Goal: Transaction & Acquisition: Purchase product/service

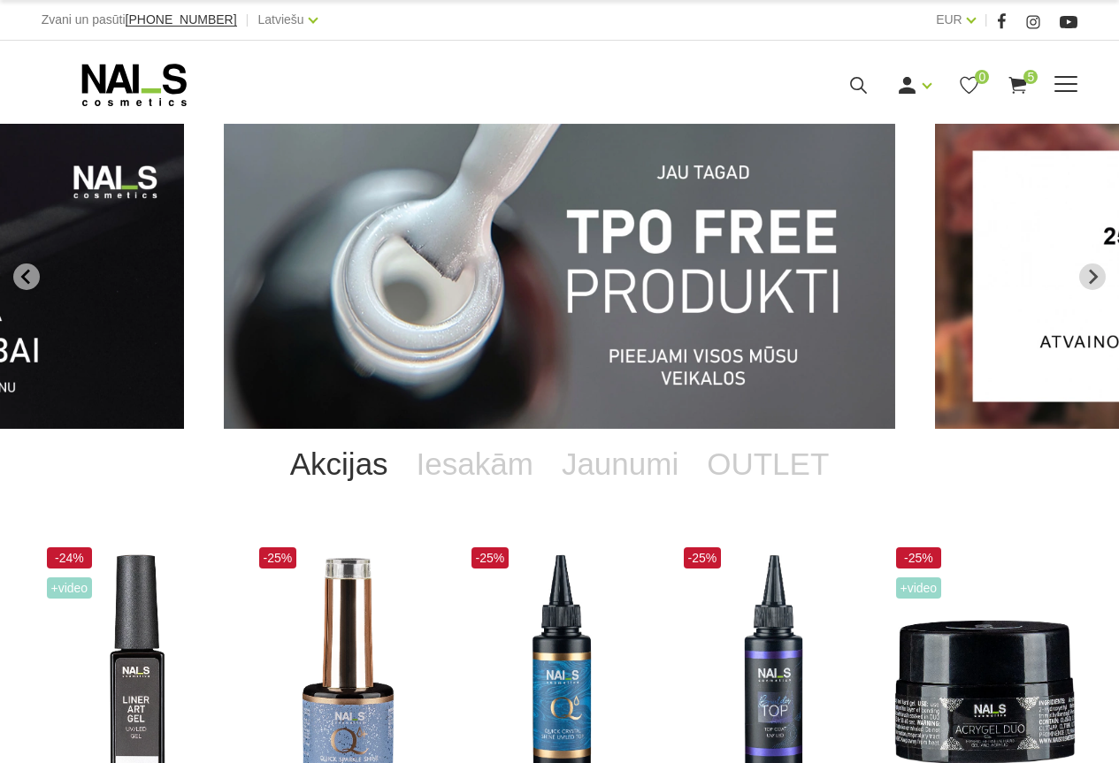
click at [1023, 87] on icon at bounding box center [1017, 85] width 22 height 22
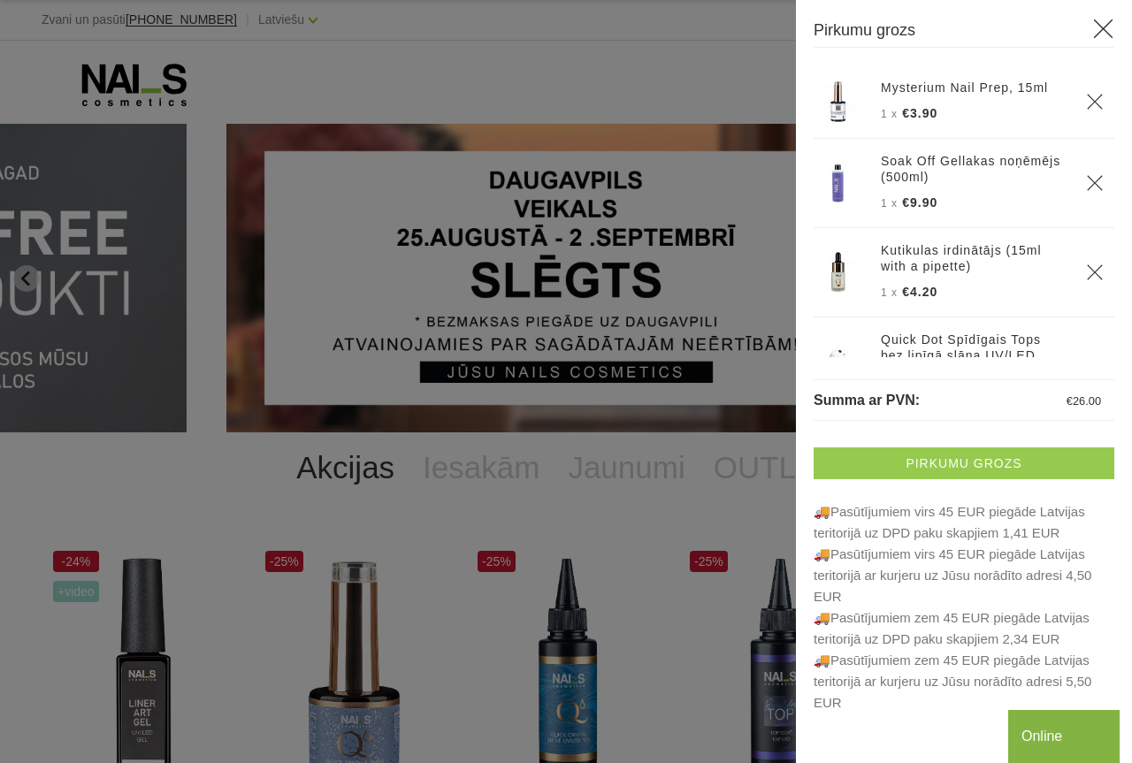
click at [972, 462] on link "Pirkumu grozs" at bounding box center [964, 463] width 301 height 32
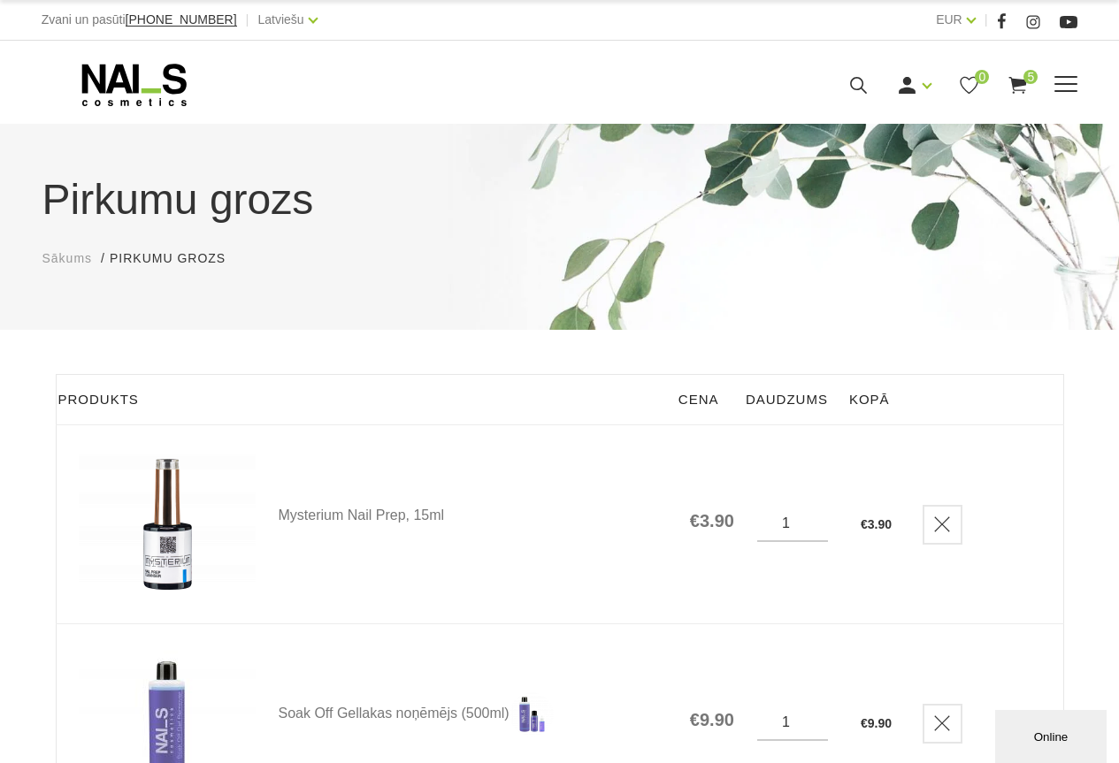
click at [860, 82] on icon at bounding box center [858, 85] width 22 height 22
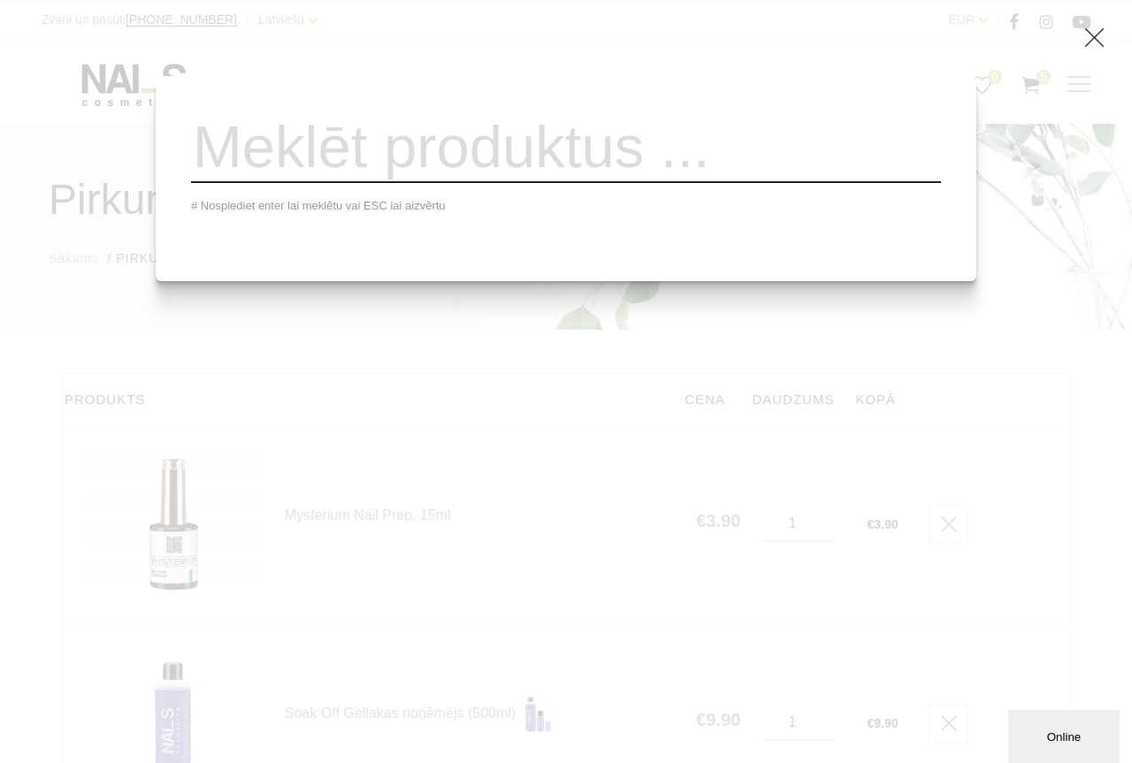
click at [493, 164] on input "search" at bounding box center [566, 147] width 750 height 72
type input "wipe off solution 3 in 1"
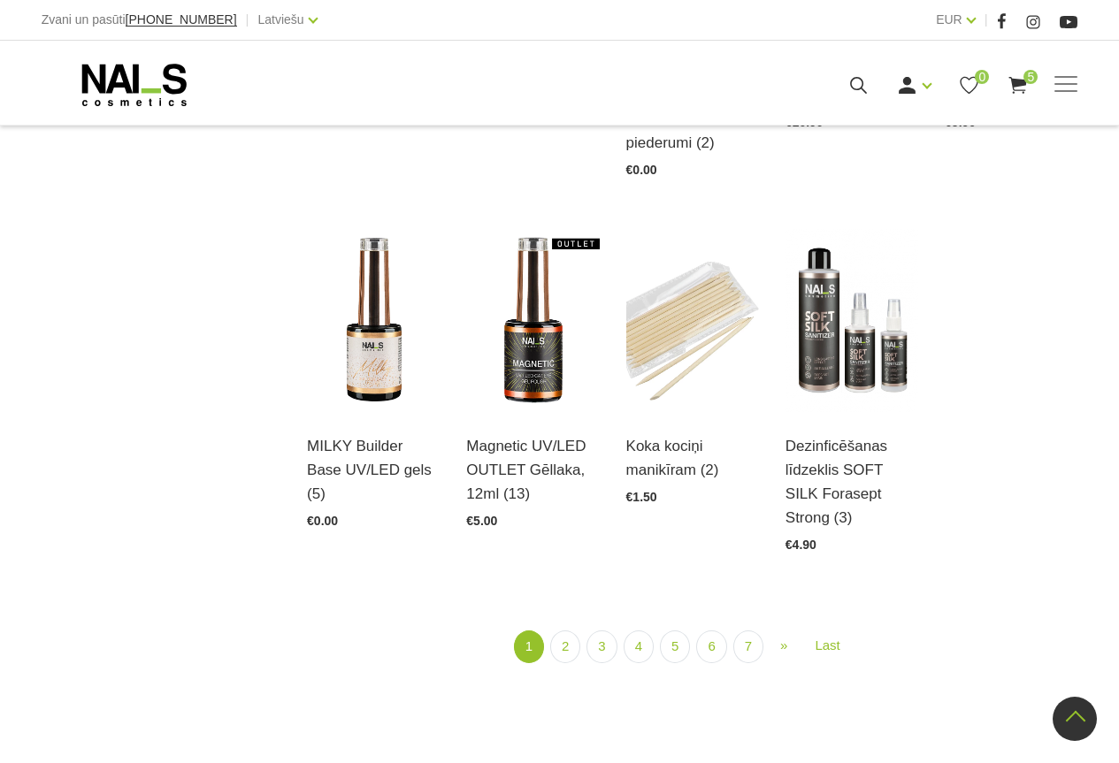
scroll to position [1857, 0]
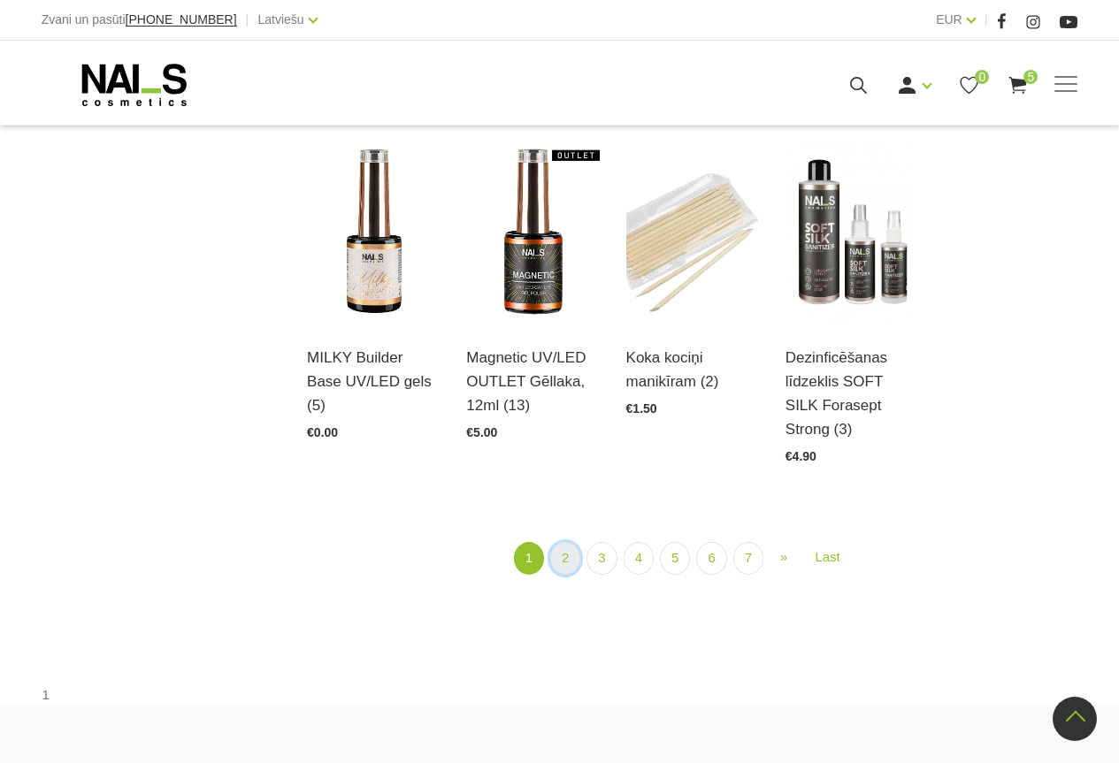
click at [571, 542] on link "2" at bounding box center [565, 558] width 30 height 33
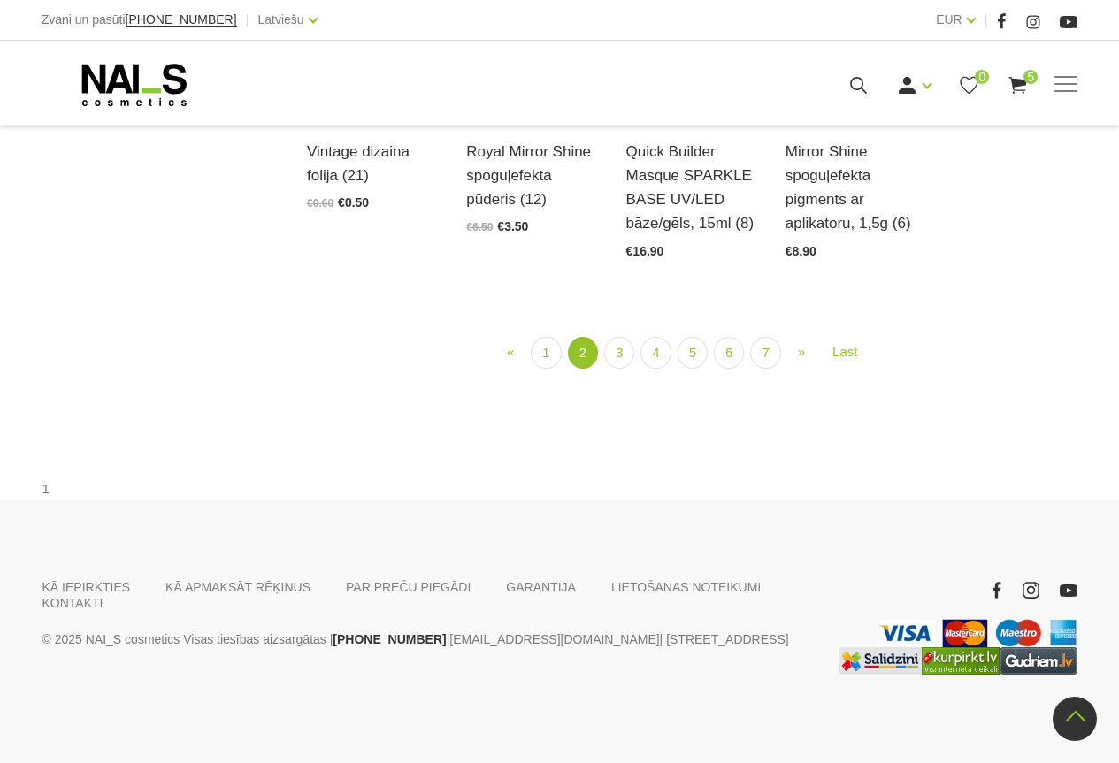
scroll to position [1975, 0]
click at [621, 370] on link "3" at bounding box center [619, 353] width 30 height 33
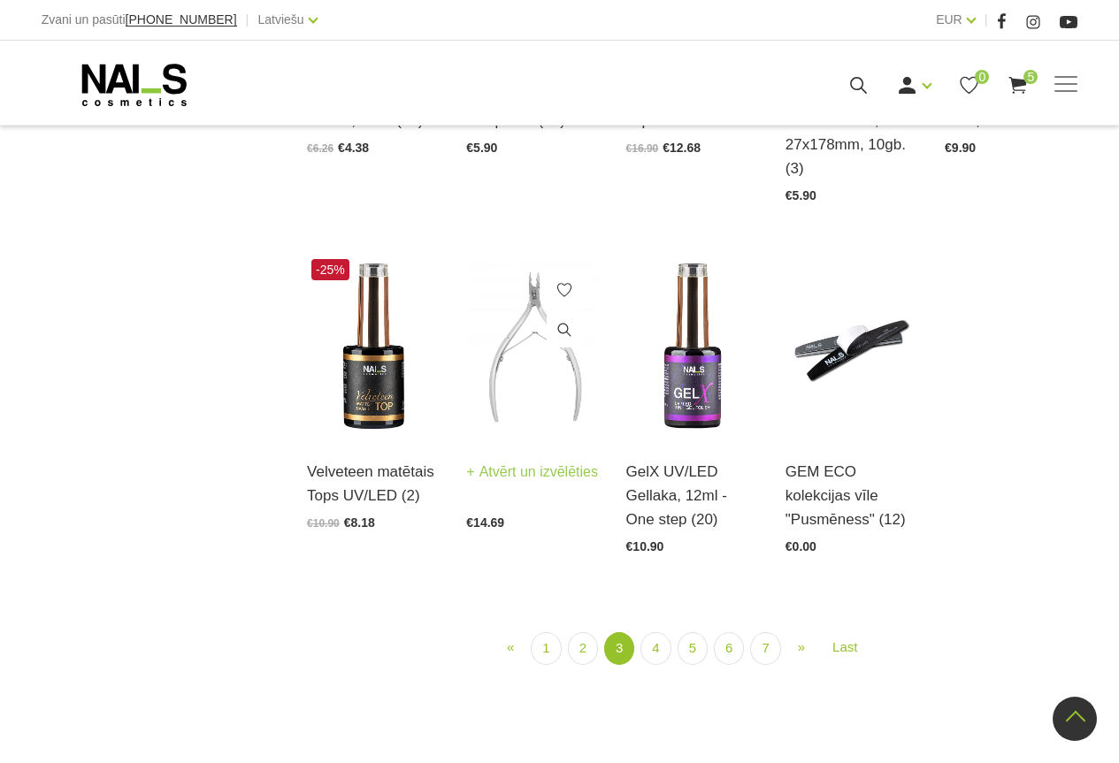
scroll to position [1798, 0]
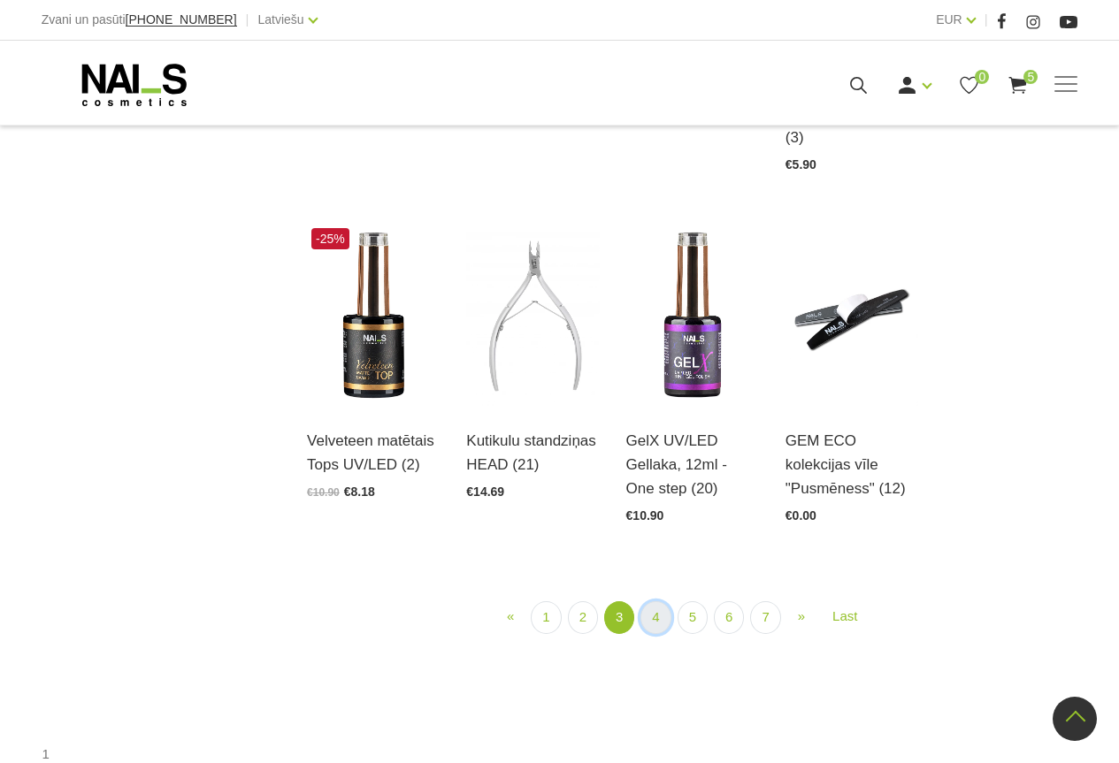
click at [659, 616] on link "4" at bounding box center [655, 617] width 30 height 33
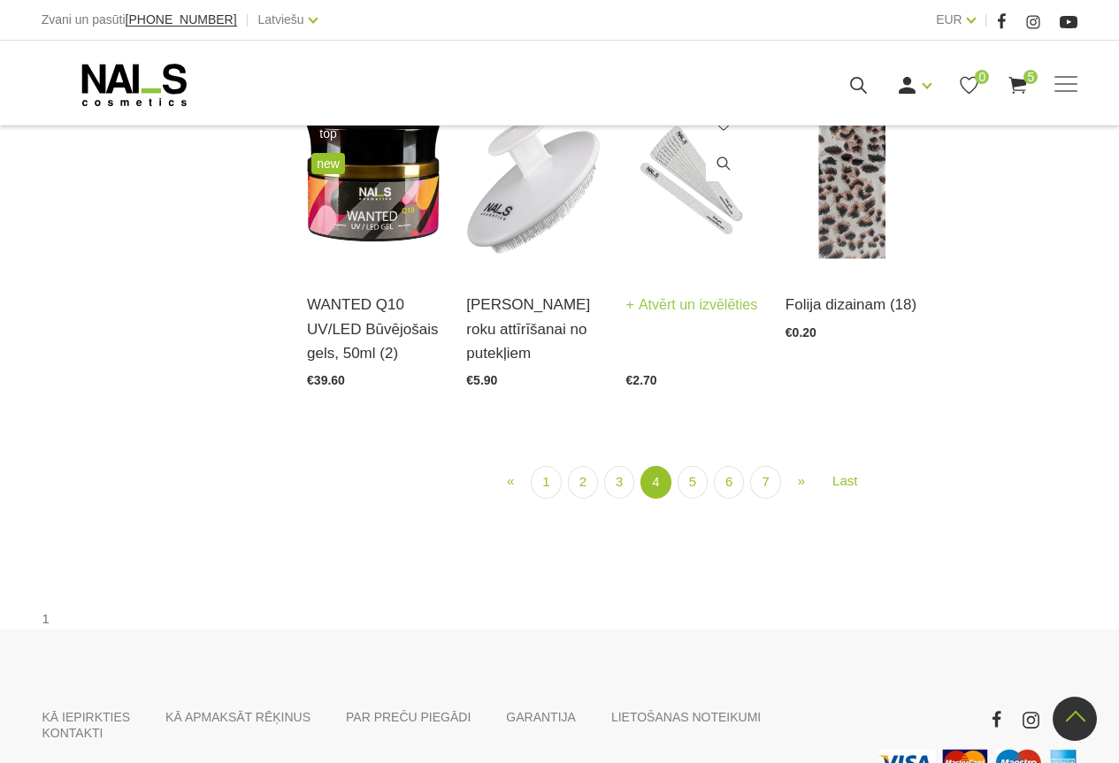
scroll to position [1886, 0]
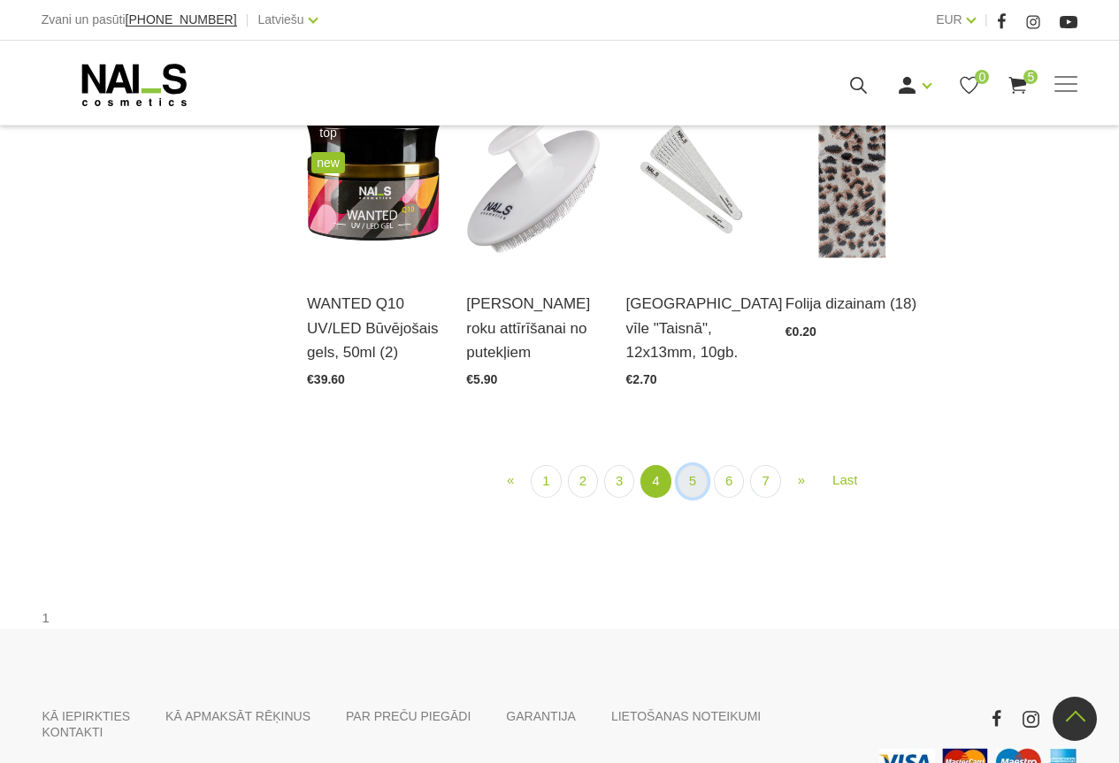
click at [684, 498] on link "5" at bounding box center [692, 481] width 30 height 33
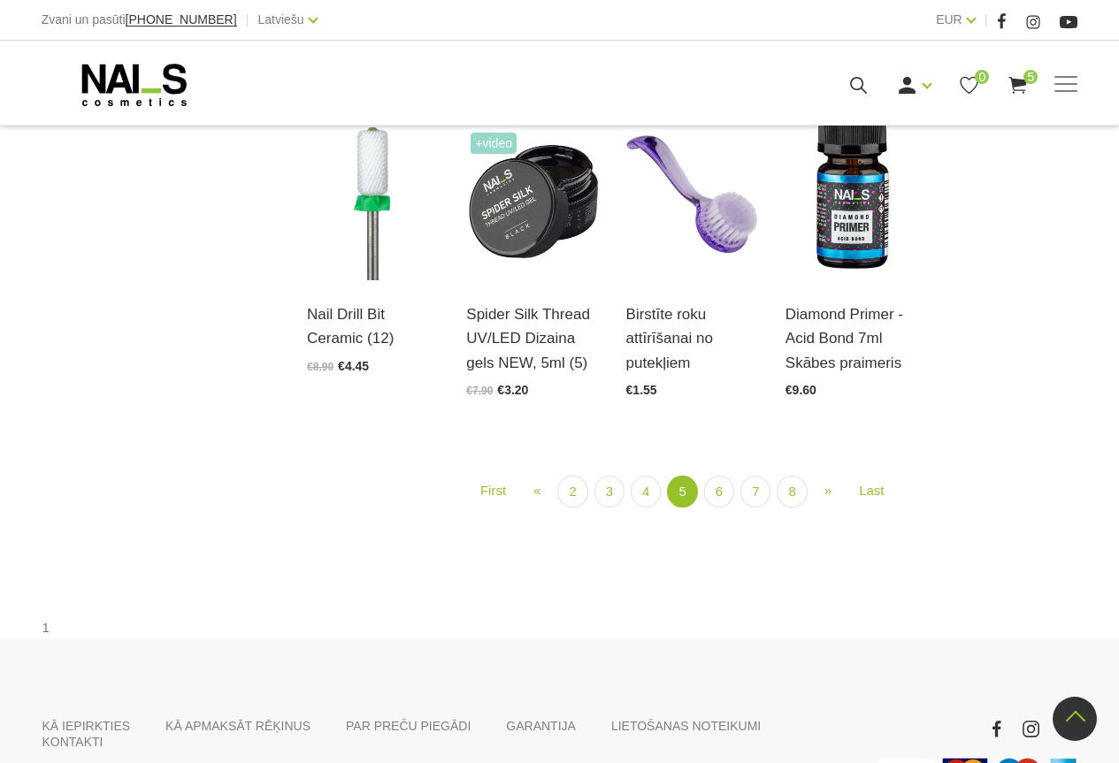
scroll to position [1975, 0]
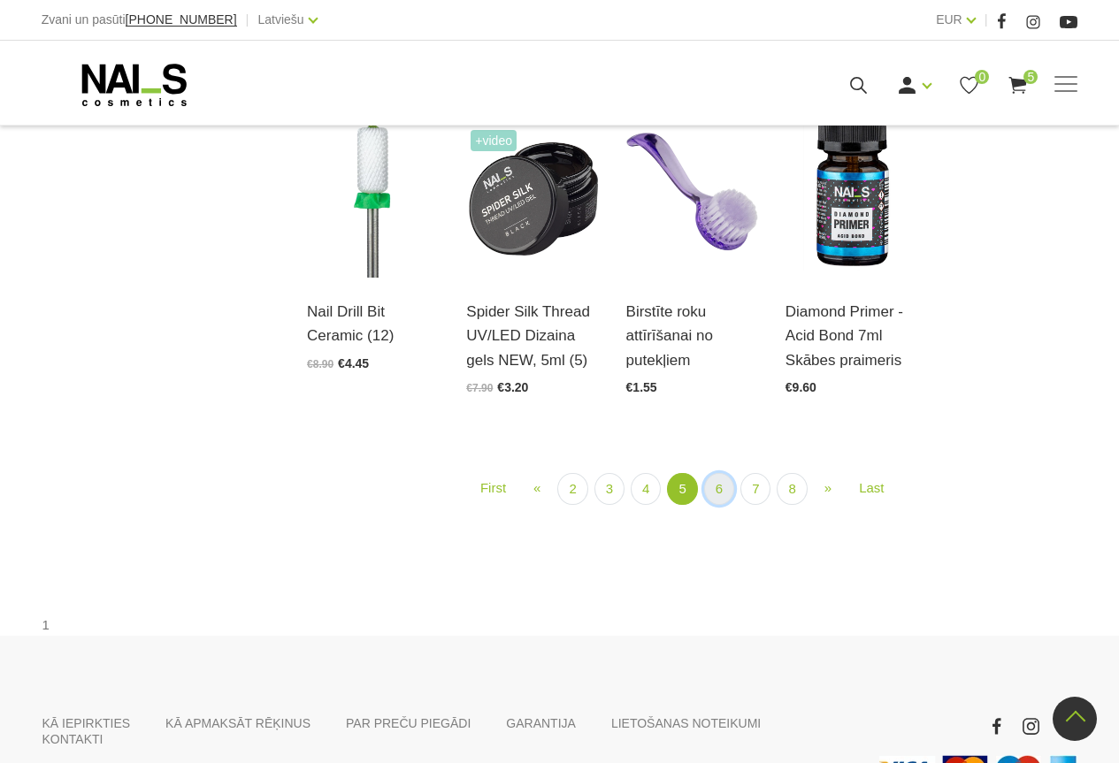
click at [720, 473] on link "6" at bounding box center [719, 489] width 30 height 33
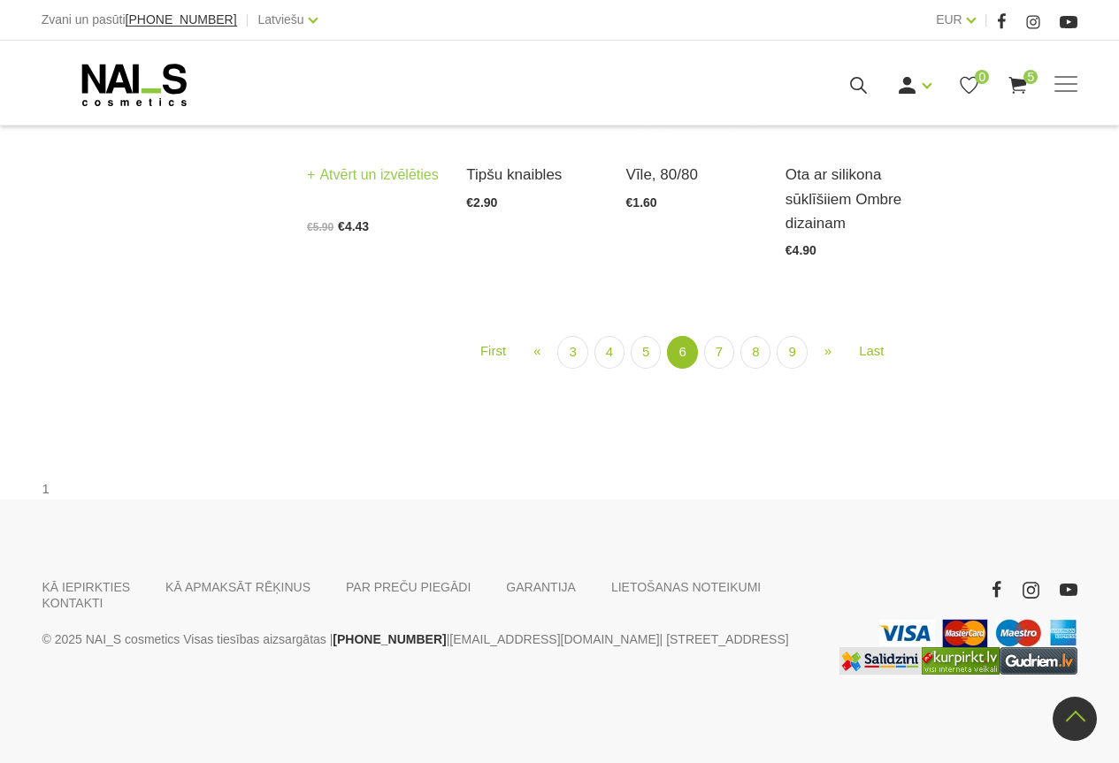
scroll to position [1886, 0]
click at [716, 369] on link "7" at bounding box center [719, 352] width 30 height 33
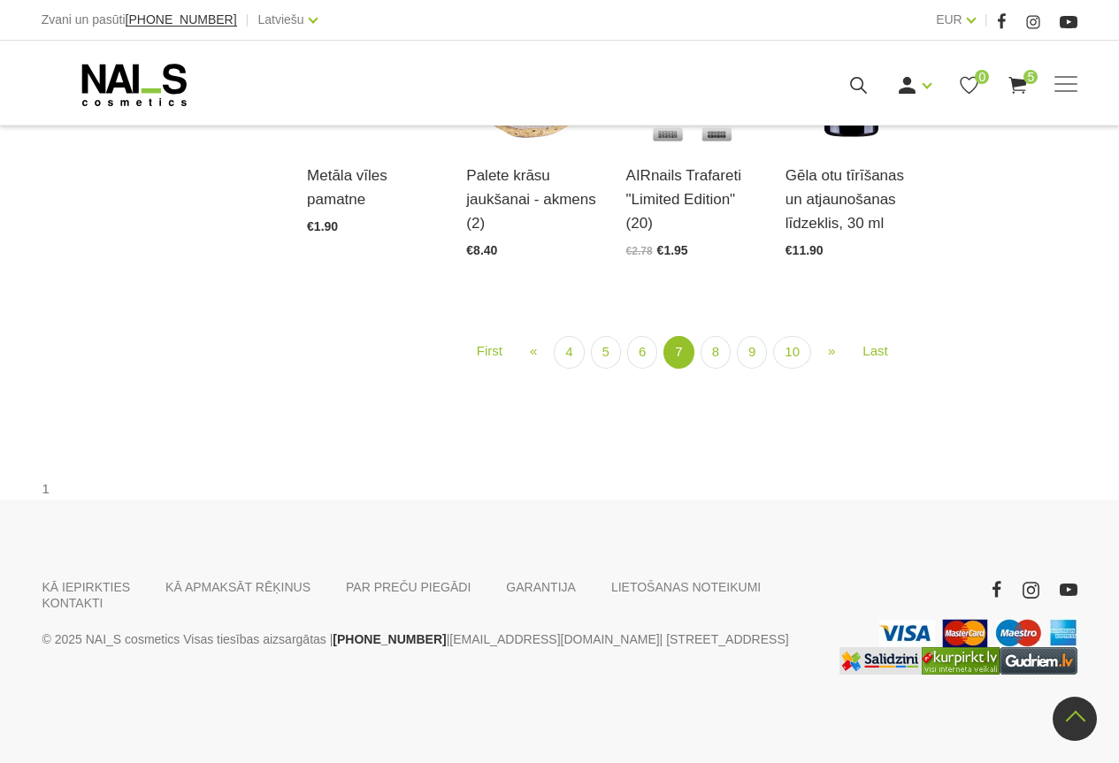
scroll to position [1886, 0]
click at [708, 369] on link "8" at bounding box center [715, 352] width 30 height 33
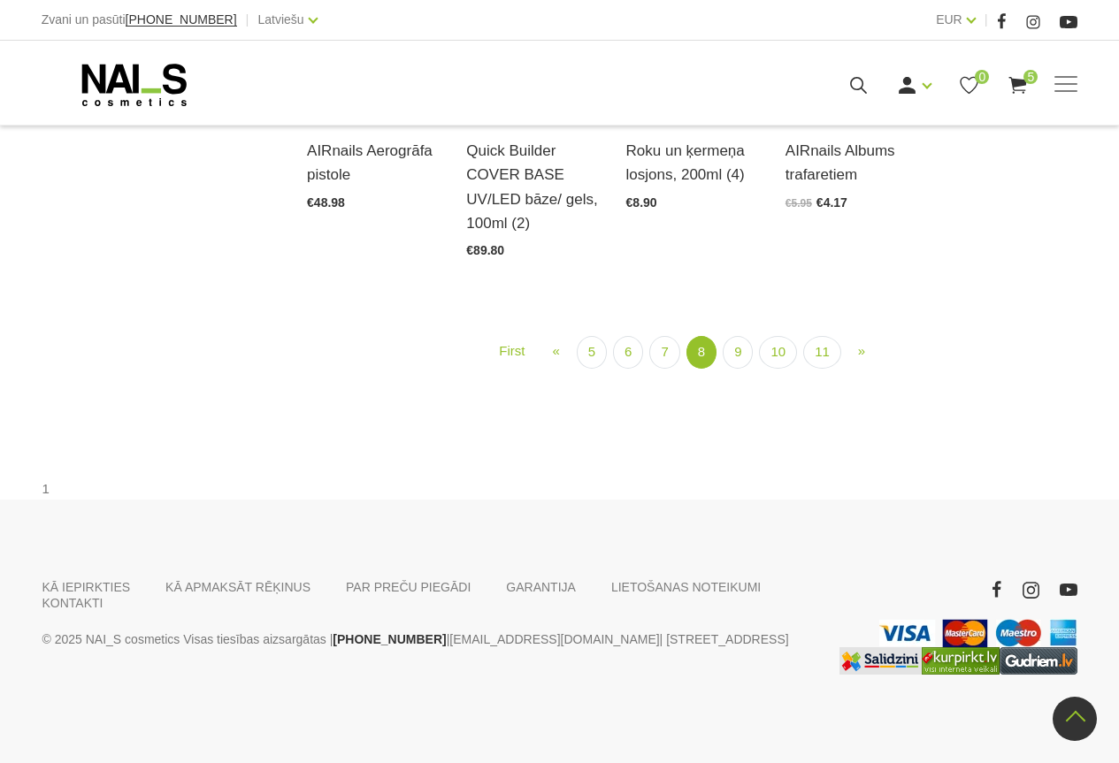
scroll to position [1886, 0]
click at [738, 369] on link "9" at bounding box center [737, 352] width 30 height 33
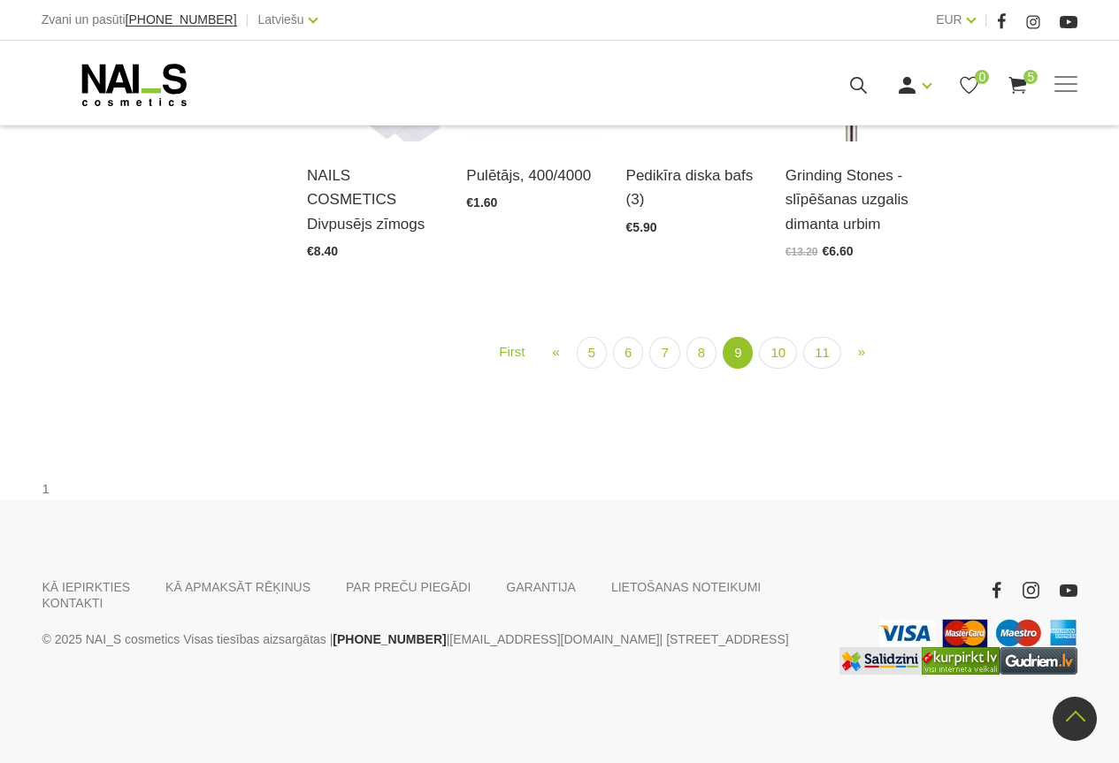
scroll to position [1798, 0]
click at [780, 370] on link "10" at bounding box center [778, 353] width 38 height 33
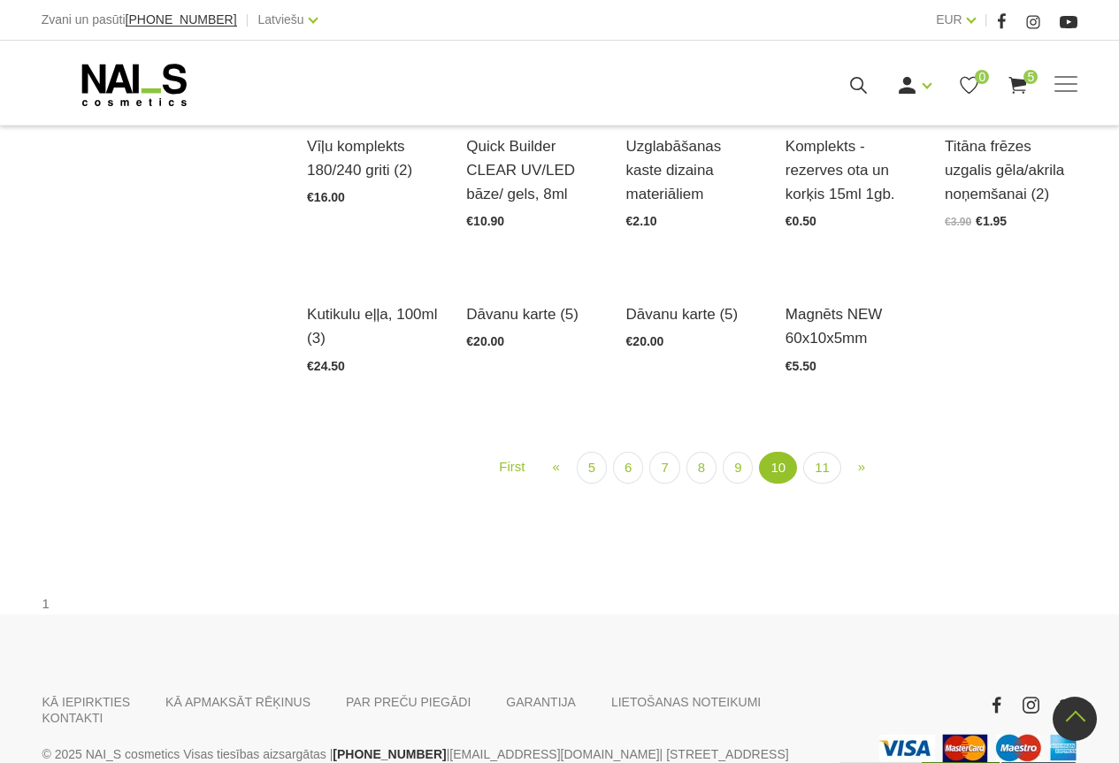
scroll to position [1798, 0]
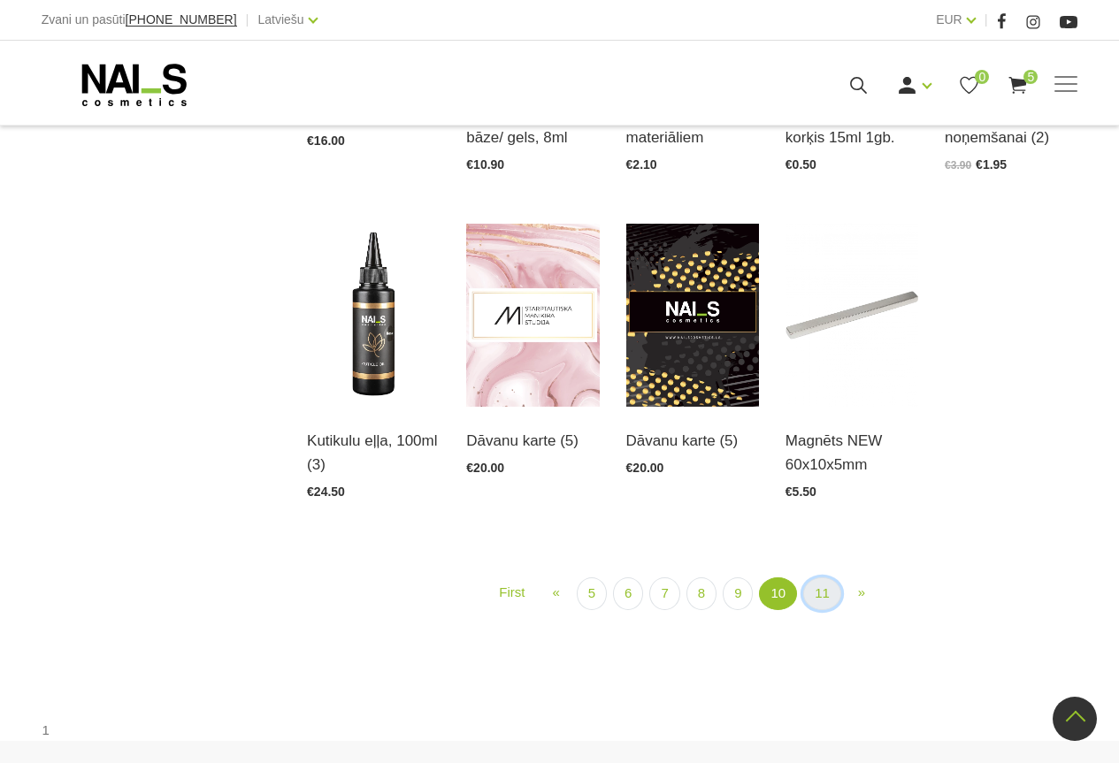
click at [828, 593] on link "11" at bounding box center [822, 593] width 38 height 33
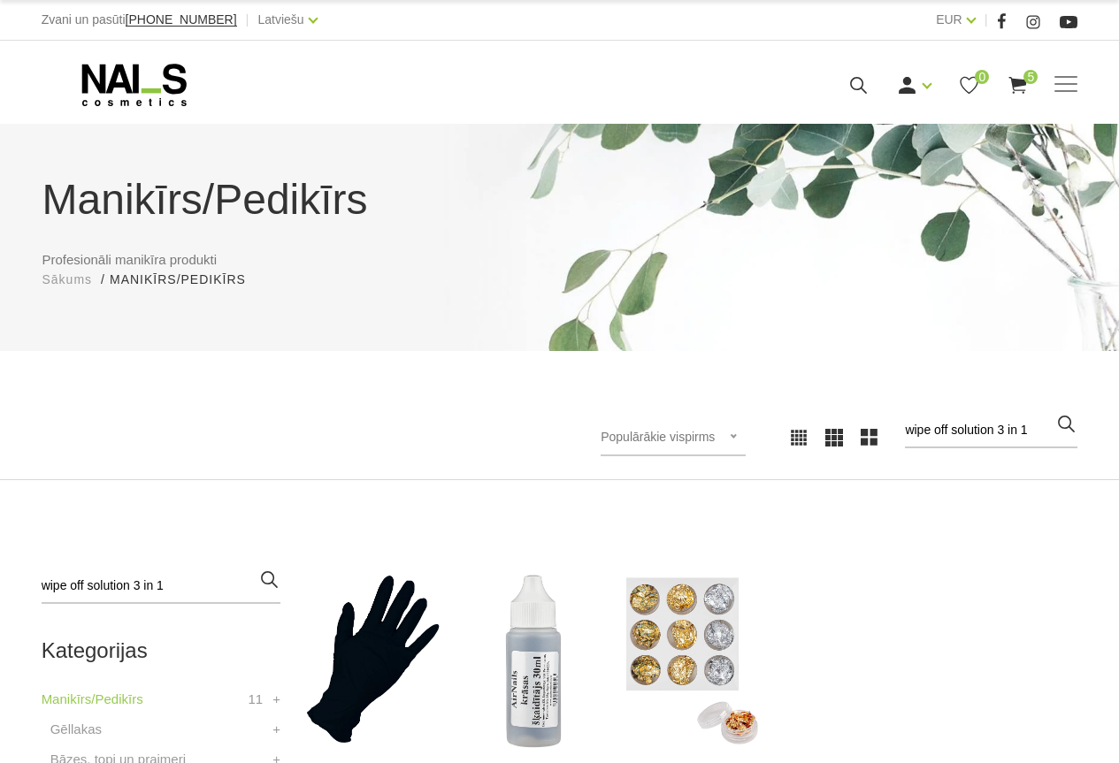
click at [268, 577] on icon "button" at bounding box center [269, 580] width 22 height 22
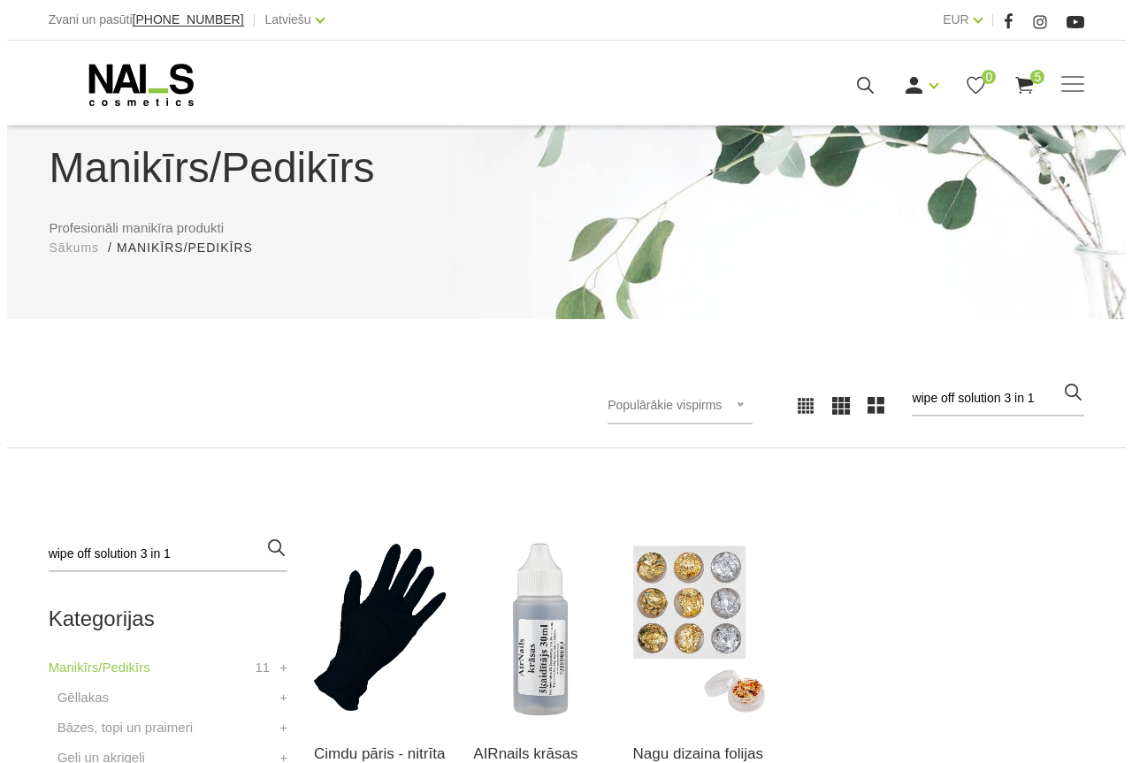
scroll to position [265, 0]
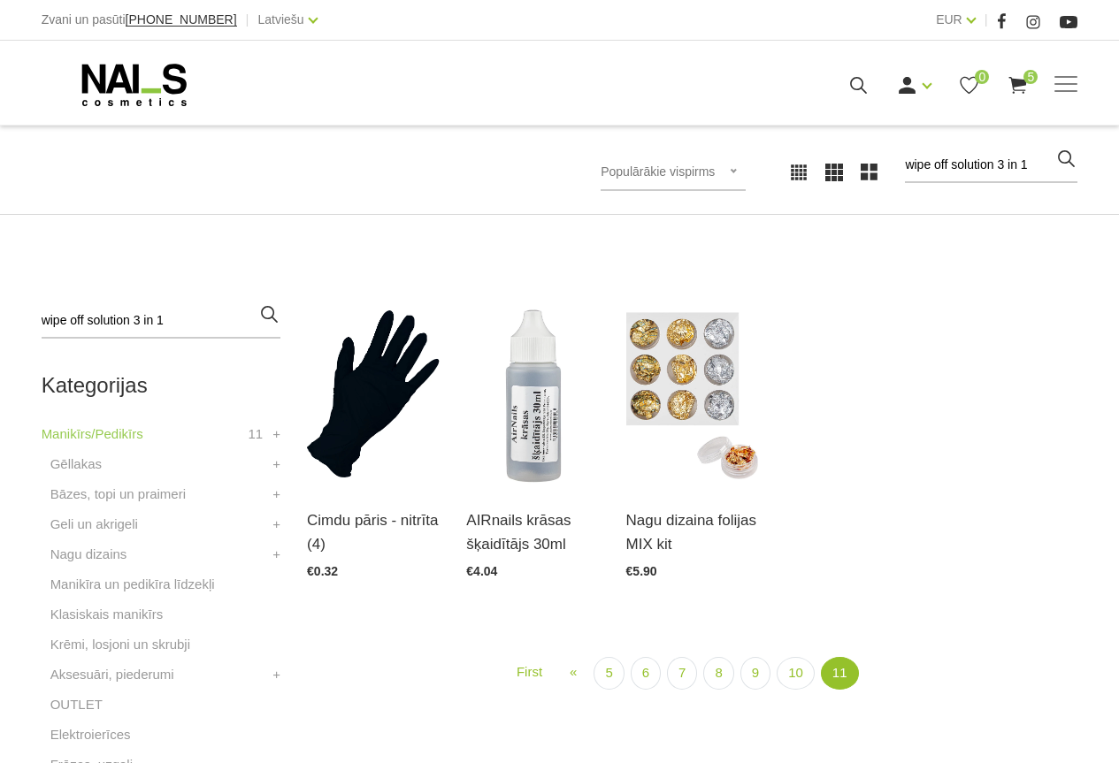
click at [269, 315] on icon "button" at bounding box center [269, 314] width 22 height 22
click at [270, 317] on icon "button" at bounding box center [269, 314] width 22 height 22
click at [857, 83] on icon at bounding box center [858, 85] width 22 height 22
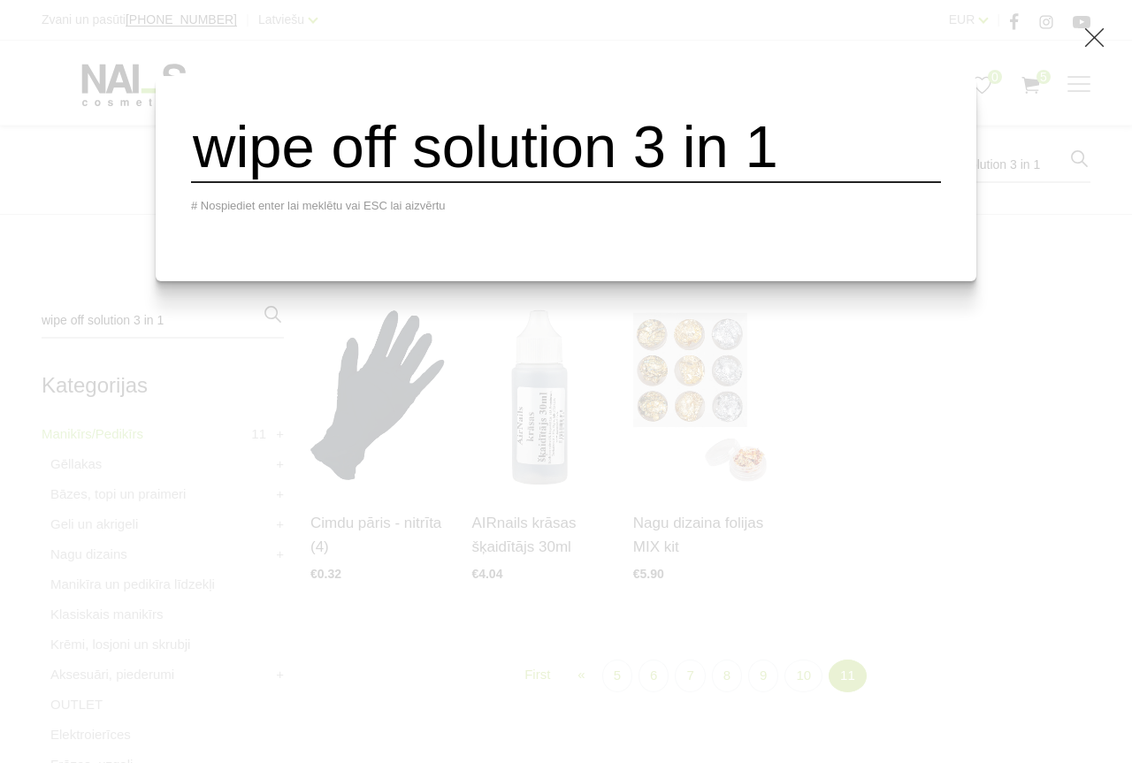
click at [851, 150] on input "wipe off solution 3 in 1" at bounding box center [566, 147] width 750 height 72
drag, startPoint x: 841, startPoint y: 163, endPoint x: 6, endPoint y: 225, distance: 837.1
click at [0, 221] on div "wipe off solution 3 in 1 # Nospiediet enter lai meklētu vai ESC lai aizvērtu" at bounding box center [566, 381] width 1132 height 763
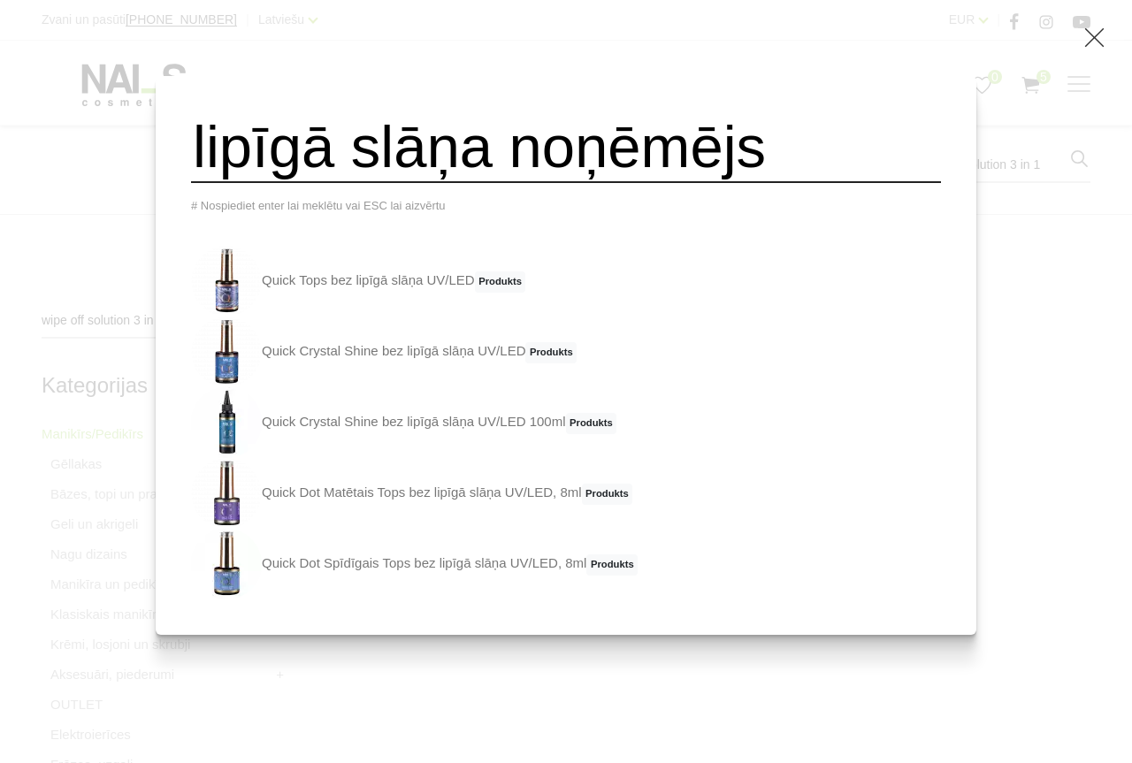
type input "lipīgā slāņa noņēmējs"
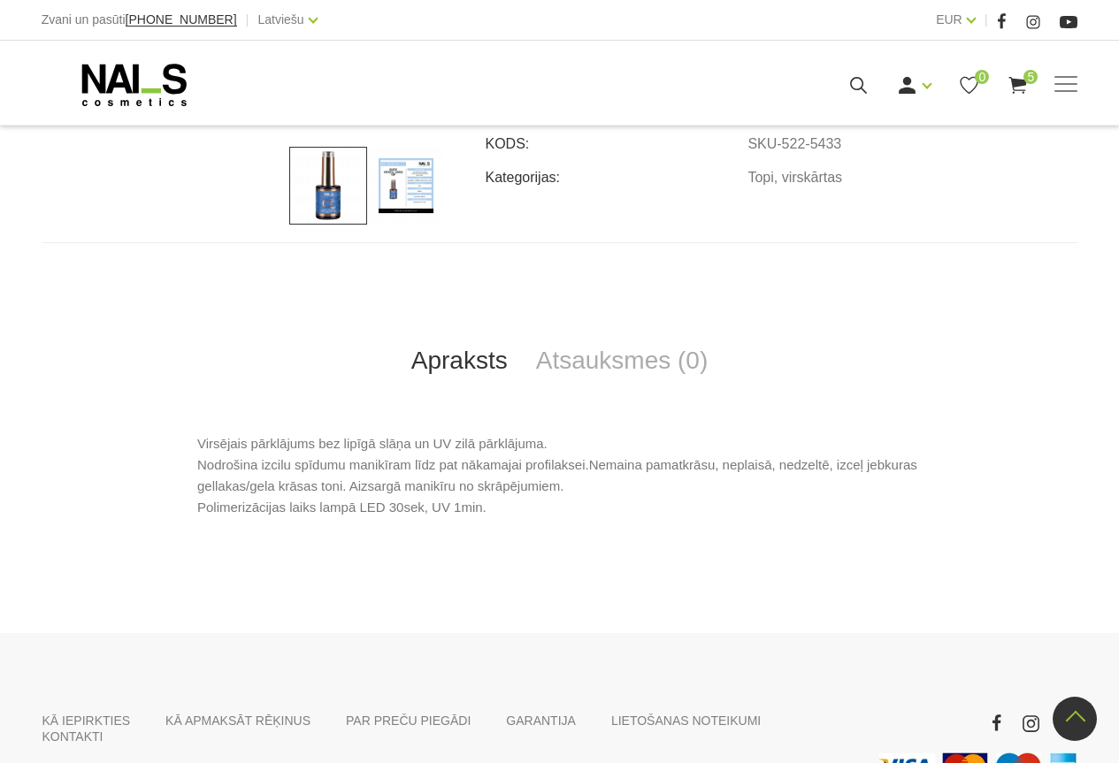
scroll to position [619, 0]
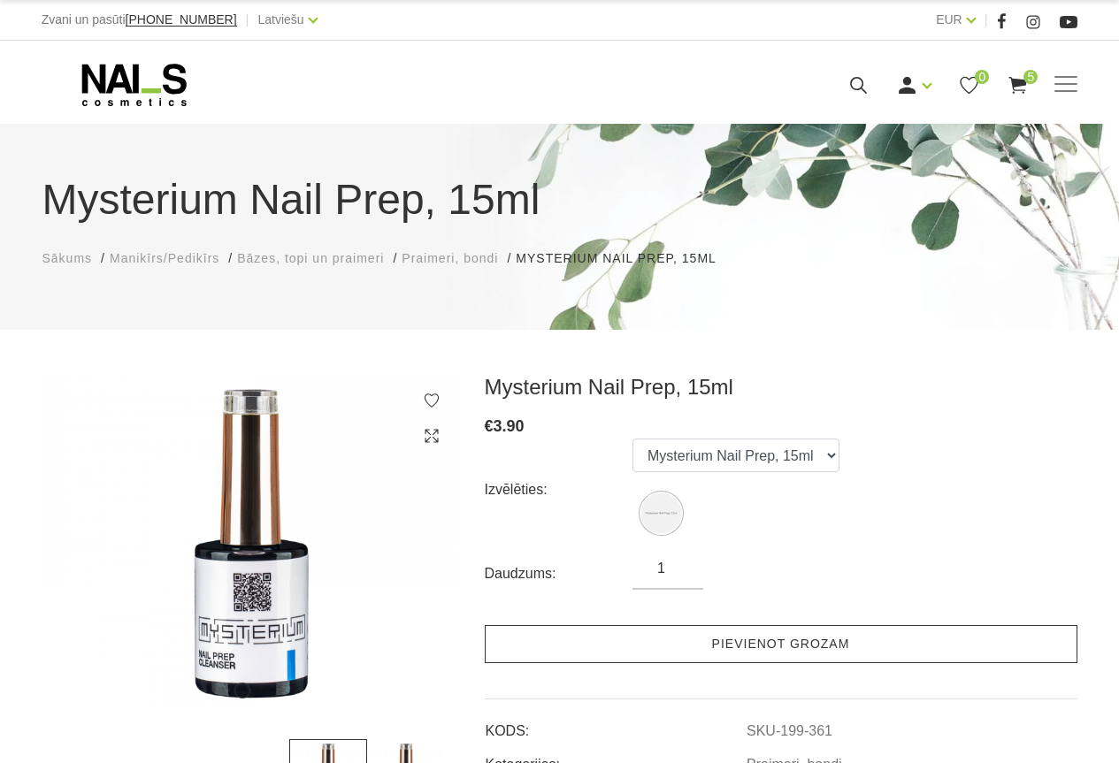
click at [761, 646] on link "Pievienot grozam" at bounding box center [781, 644] width 592 height 38
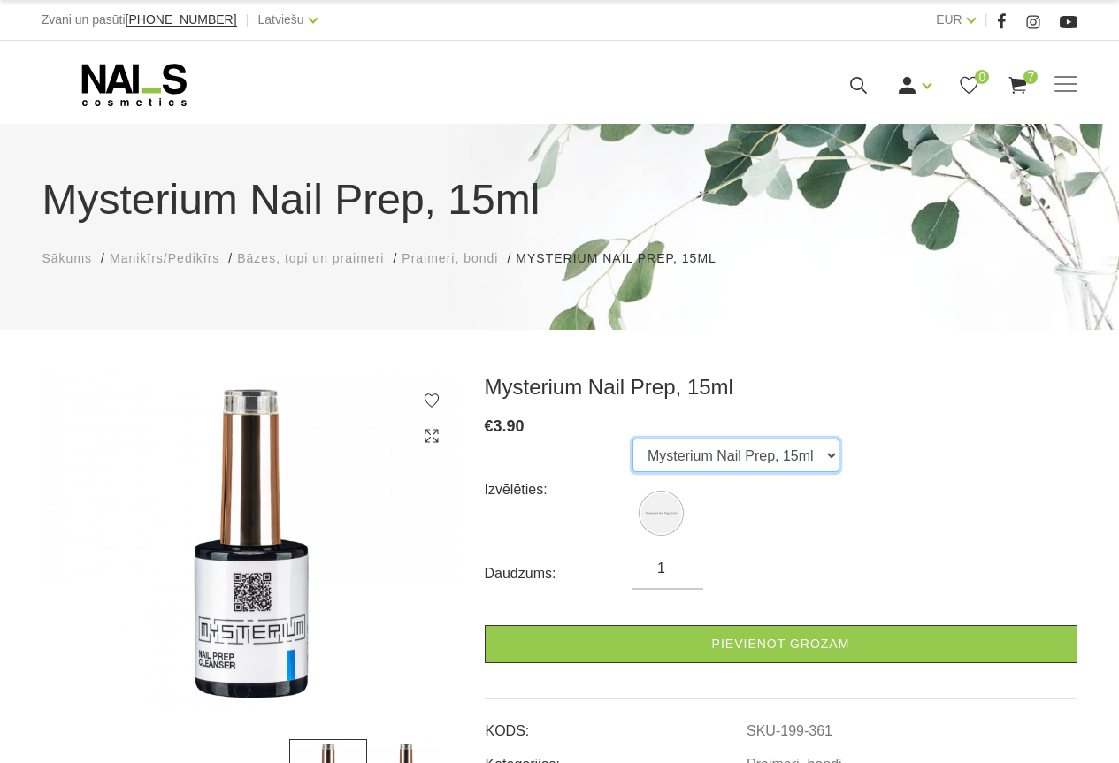
click at [828, 456] on select "Mysterium Nail Prep, 15ml" at bounding box center [735, 456] width 207 height 34
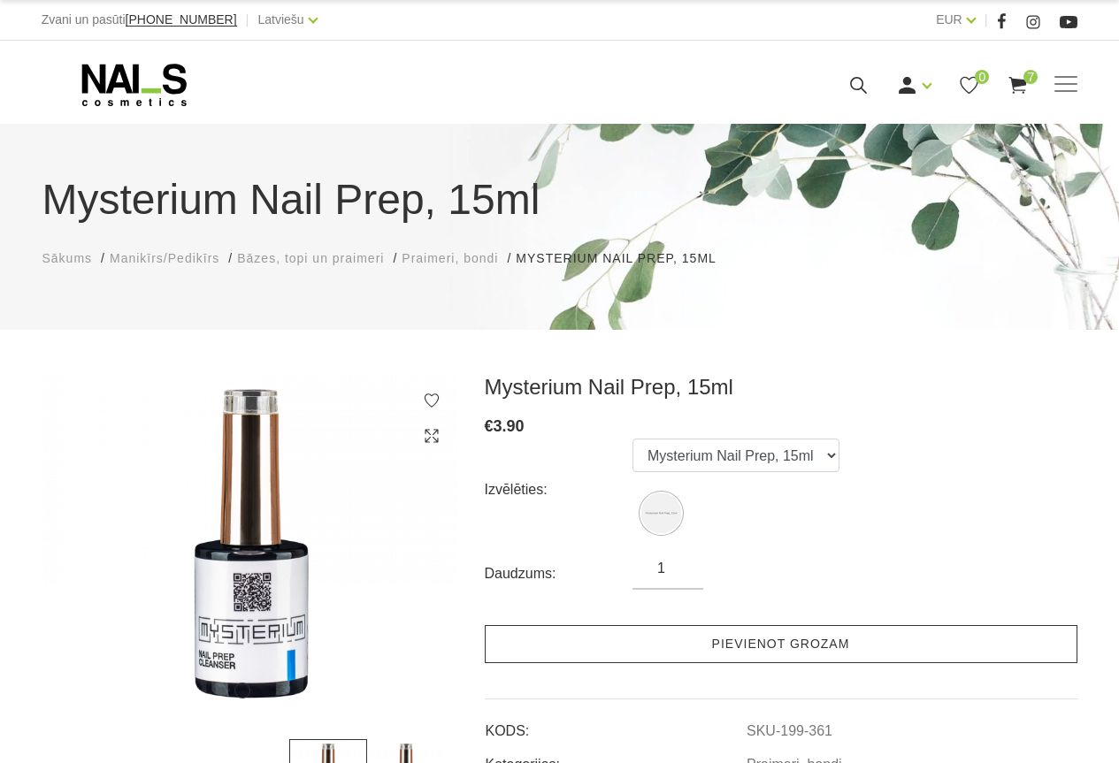
drag, startPoint x: 799, startPoint y: 646, endPoint x: 795, endPoint y: 635, distance: 12.3
click at [799, 646] on link "Pievienot grozam" at bounding box center [781, 644] width 592 height 38
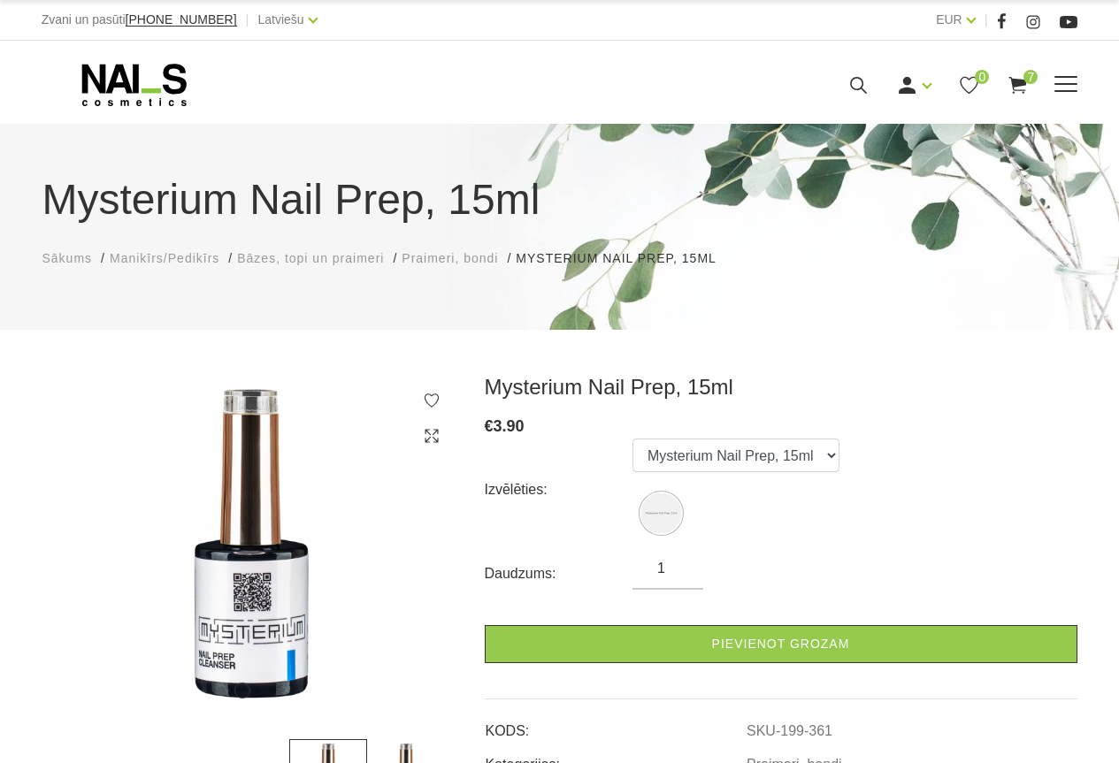
click at [1020, 85] on use at bounding box center [1018, 85] width 18 height 17
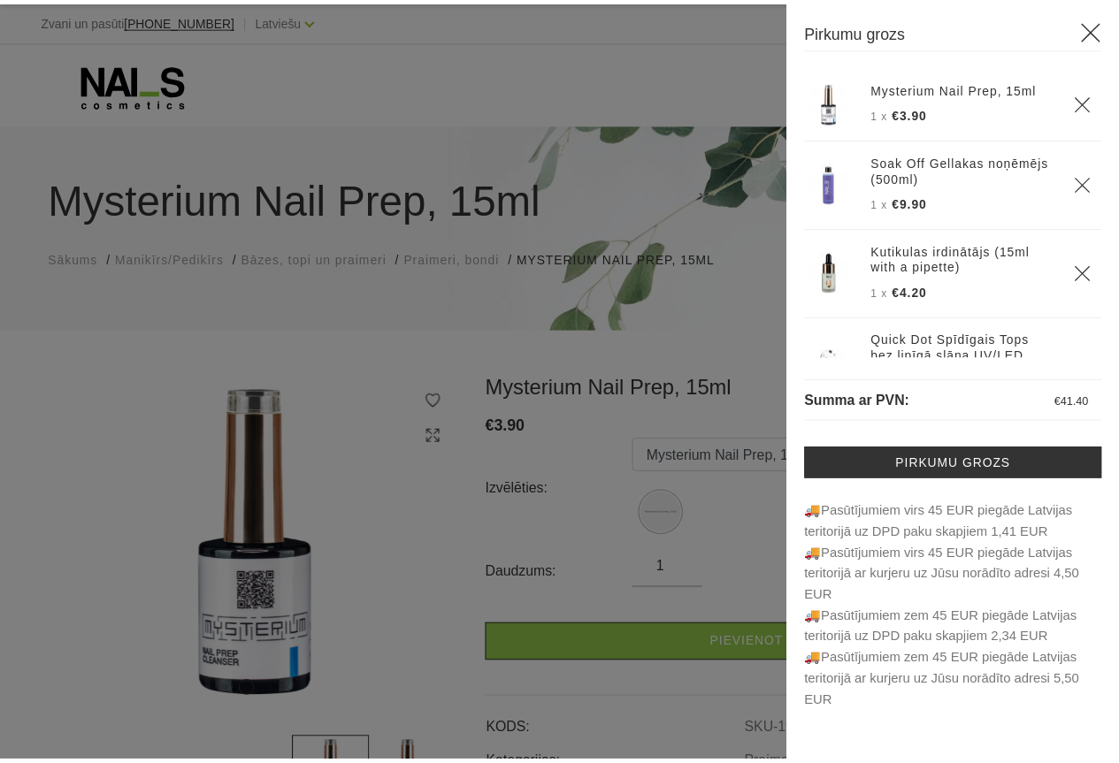
scroll to position [358, 0]
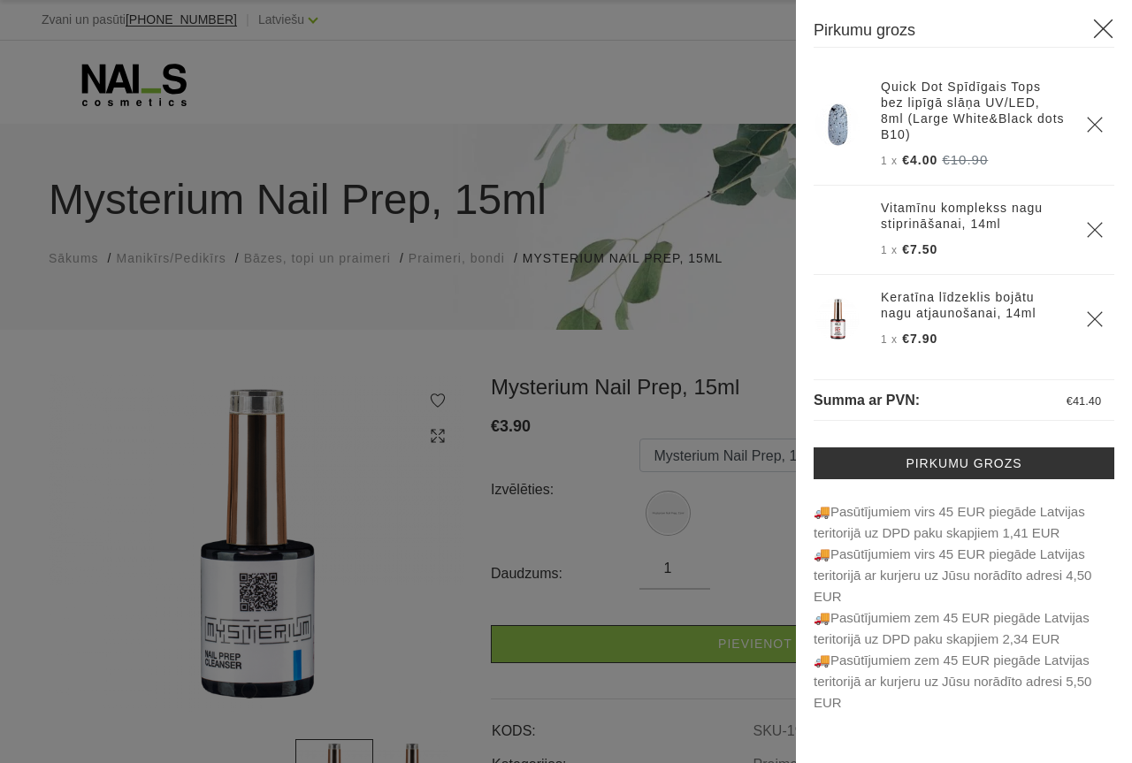
click at [1102, 30] on use at bounding box center [1103, 28] width 19 height 19
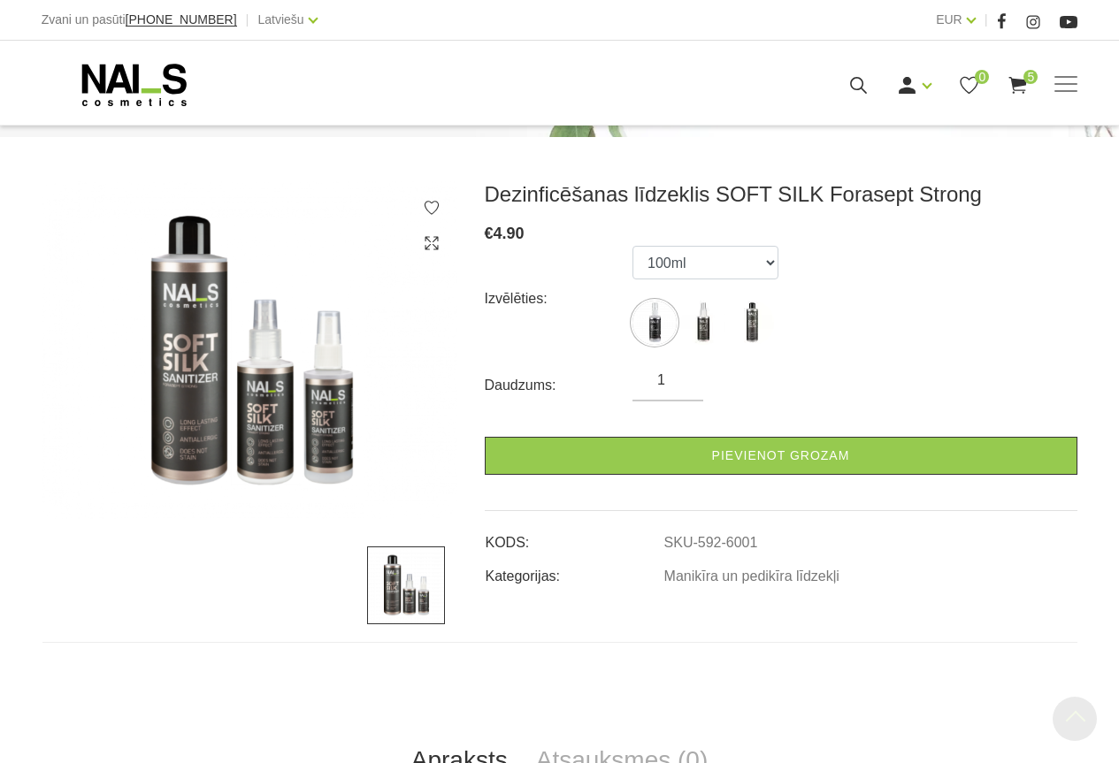
scroll to position [177, 0]
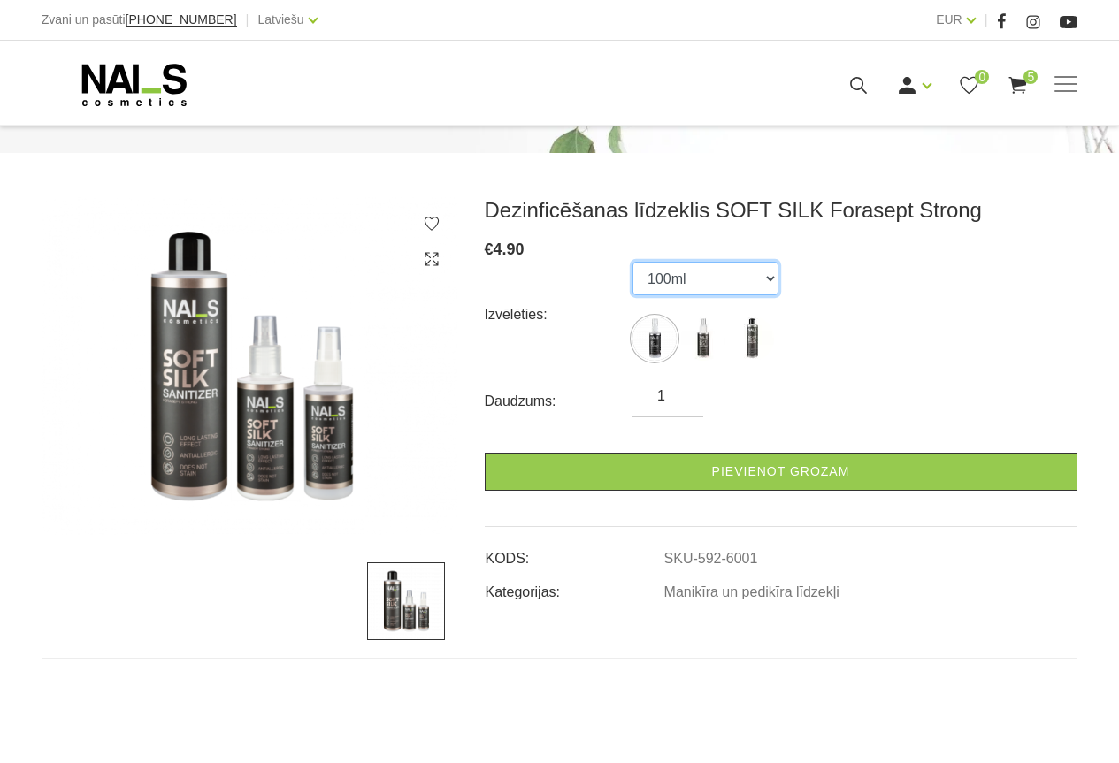
click at [776, 278] on select "100ml 150ml 500ml" at bounding box center [705, 279] width 146 height 34
select select "6003"
click at [632, 262] on select "100ml 150ml 500ml" at bounding box center [705, 279] width 146 height 34
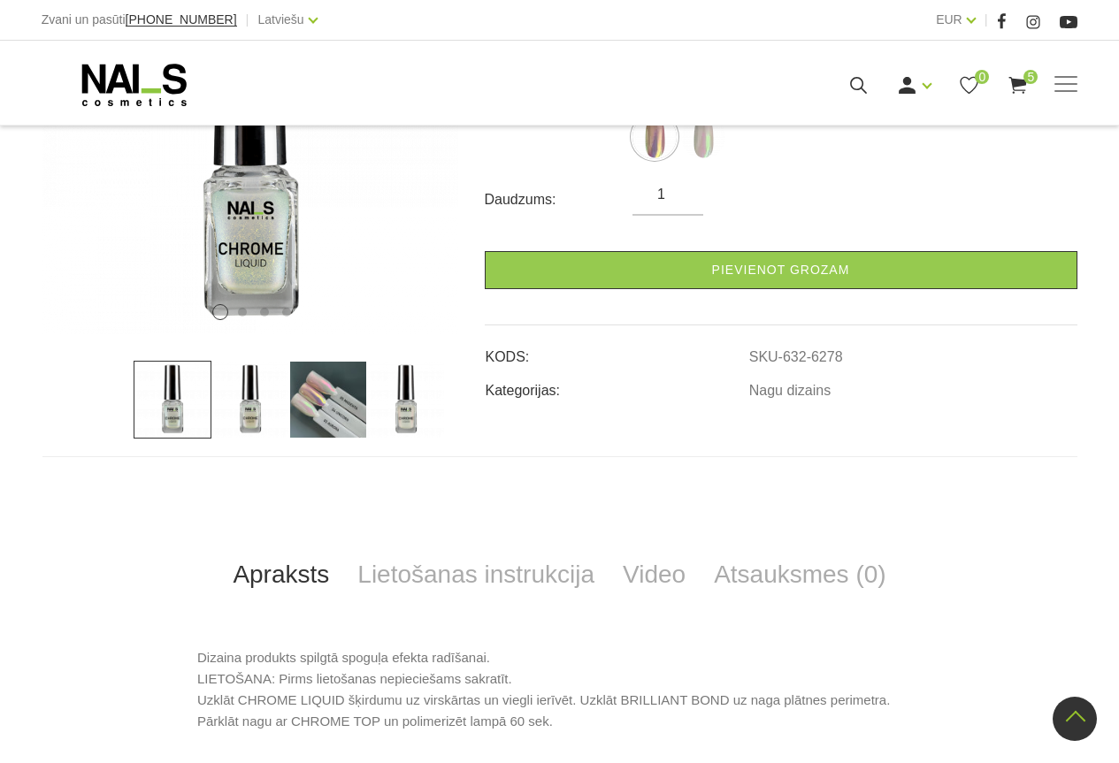
scroll to position [354, 0]
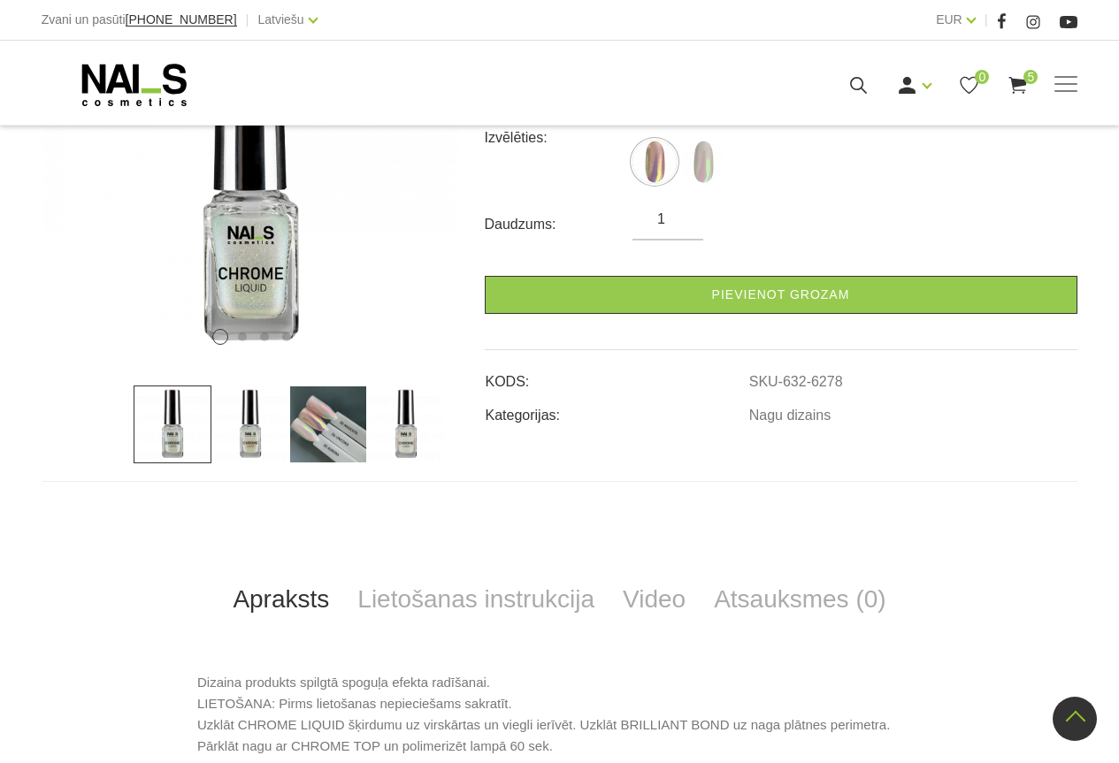
click at [343, 417] on img at bounding box center [328, 425] width 78 height 78
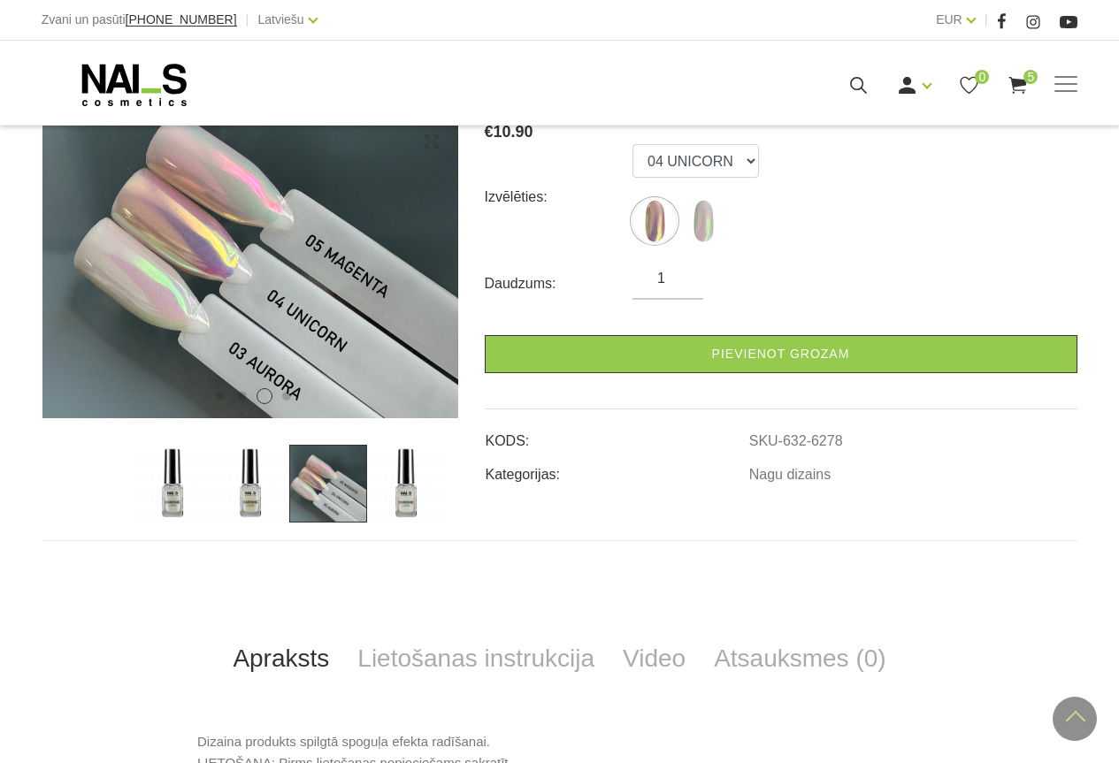
scroll to position [265, 0]
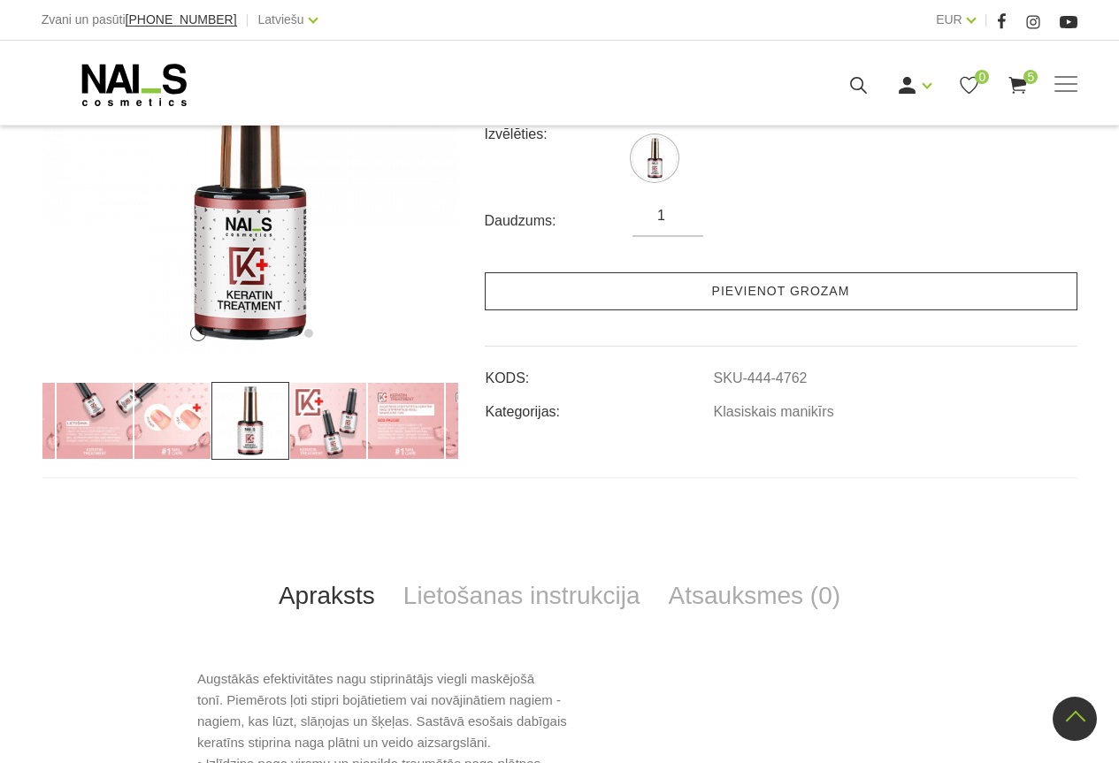
scroll to position [354, 0]
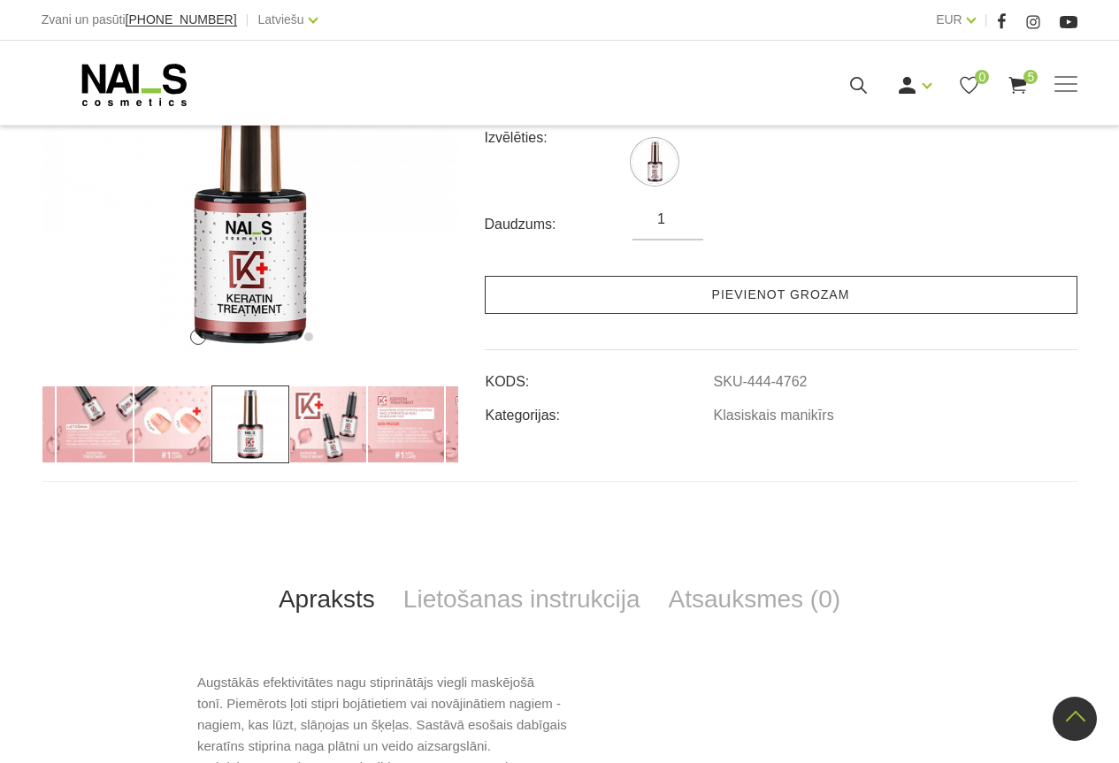
click at [791, 291] on link "Pievienot grozam" at bounding box center [781, 295] width 592 height 38
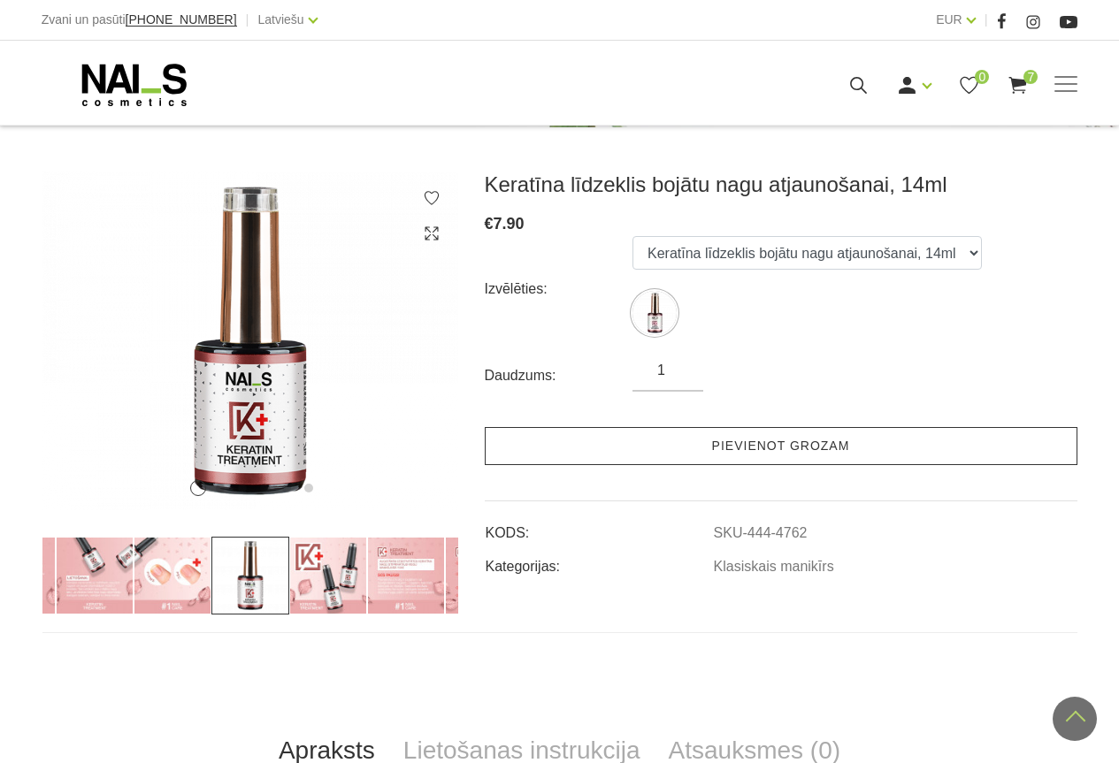
scroll to position [177, 0]
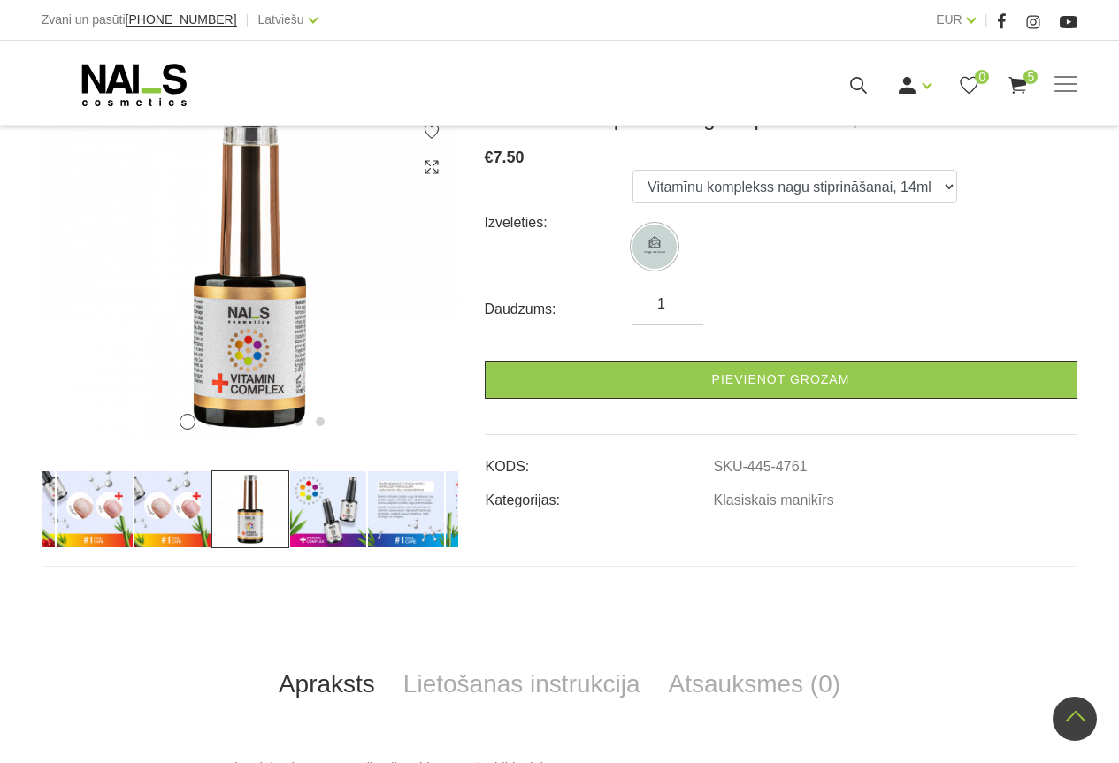
scroll to position [265, 0]
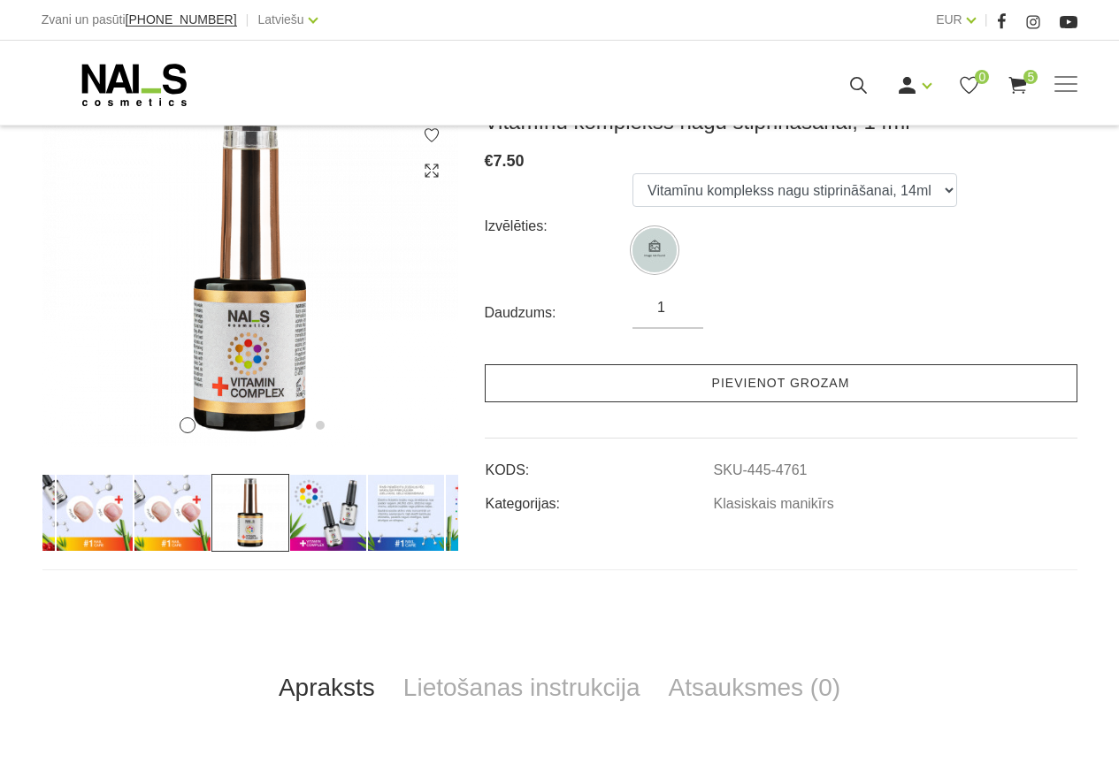
click at [814, 384] on link "Pievienot grozam" at bounding box center [781, 383] width 592 height 38
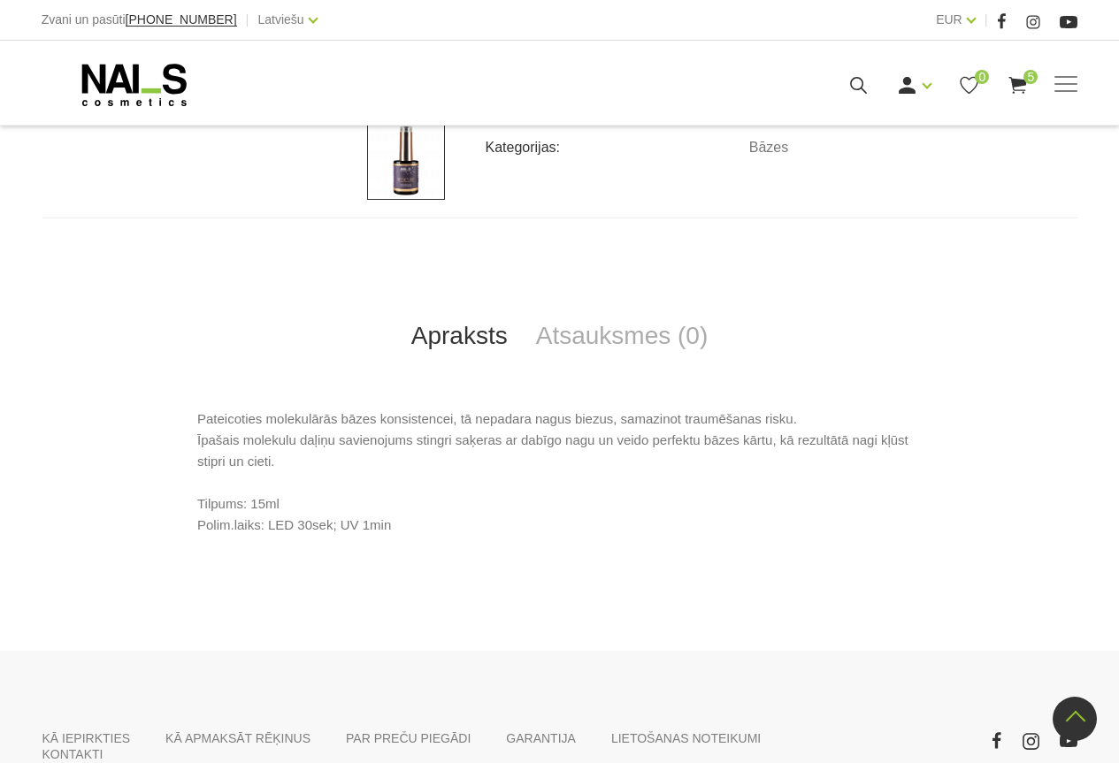
scroll to position [619, 0]
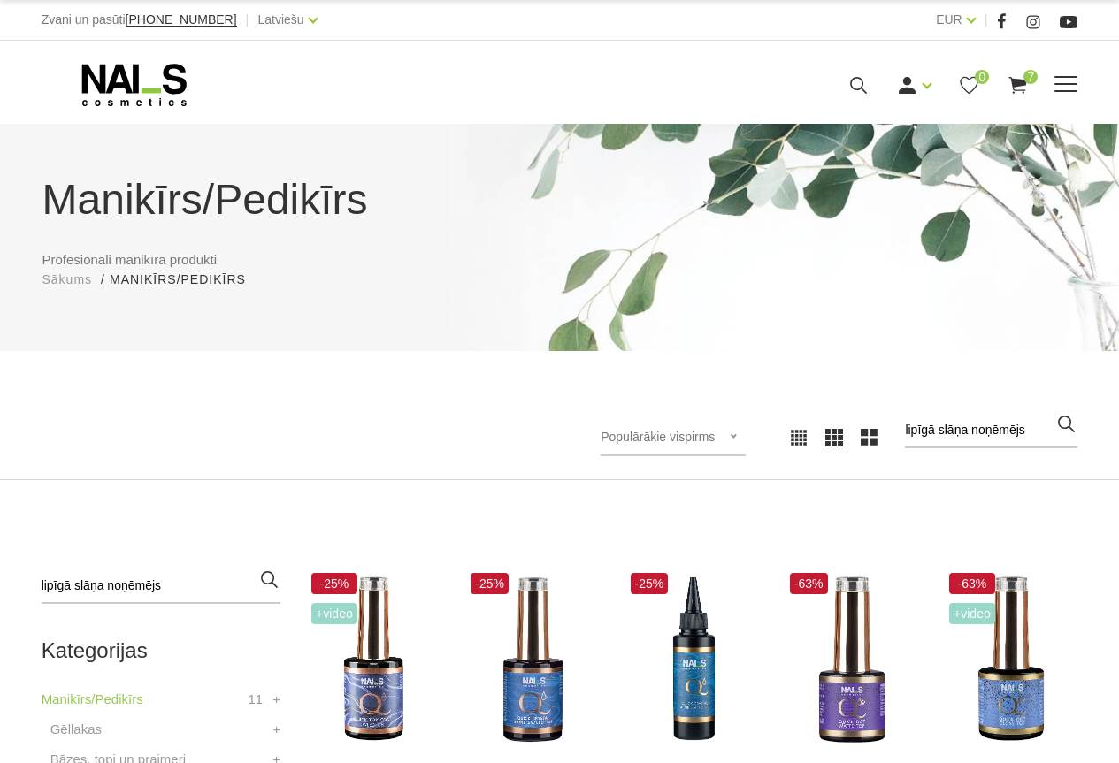
click at [1019, 88] on icon at bounding box center [1017, 85] width 22 height 22
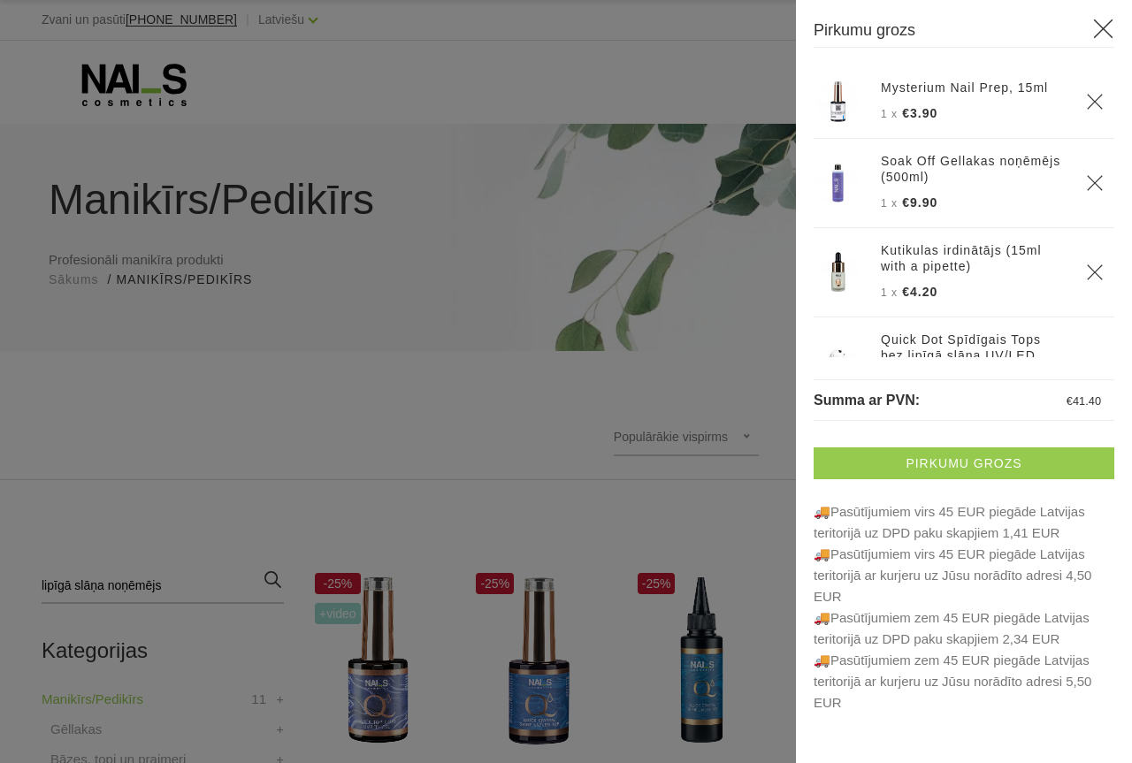
click at [959, 465] on link "Pirkumu grozs" at bounding box center [964, 463] width 301 height 32
click at [995, 467] on link "Pirkumu grozs" at bounding box center [964, 463] width 301 height 32
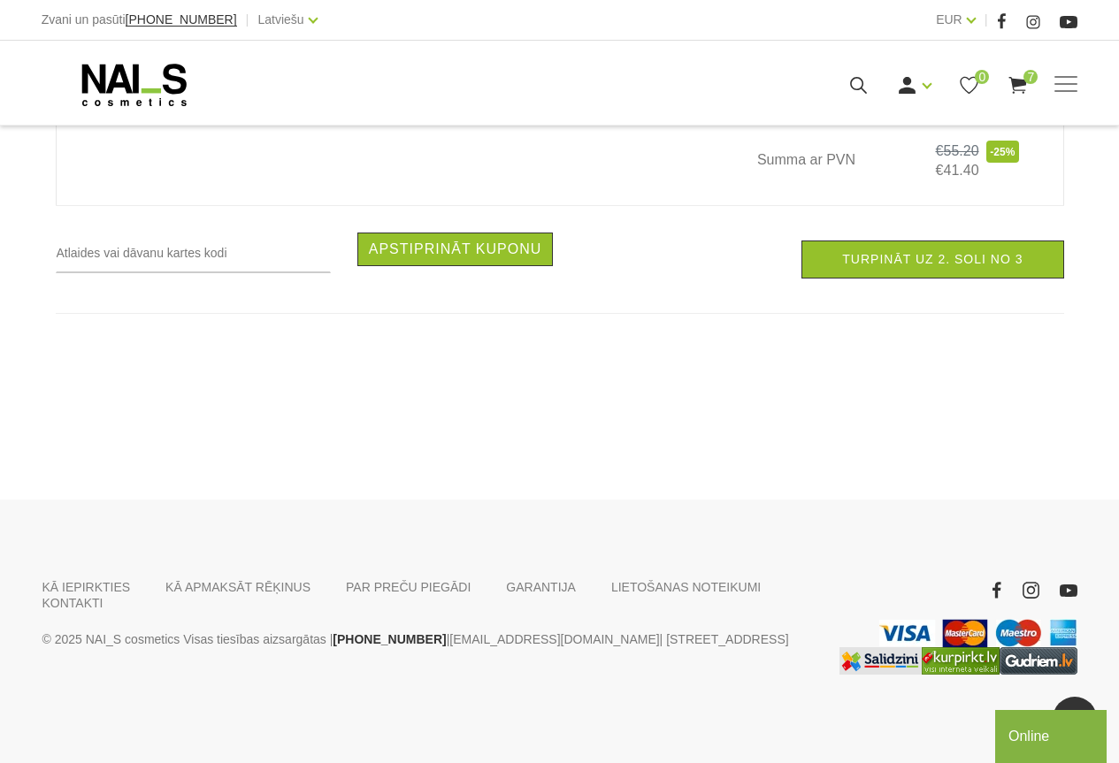
scroll to position [2388, 0]
click at [1033, 733] on div "Online" at bounding box center [1050, 736] width 85 height 21
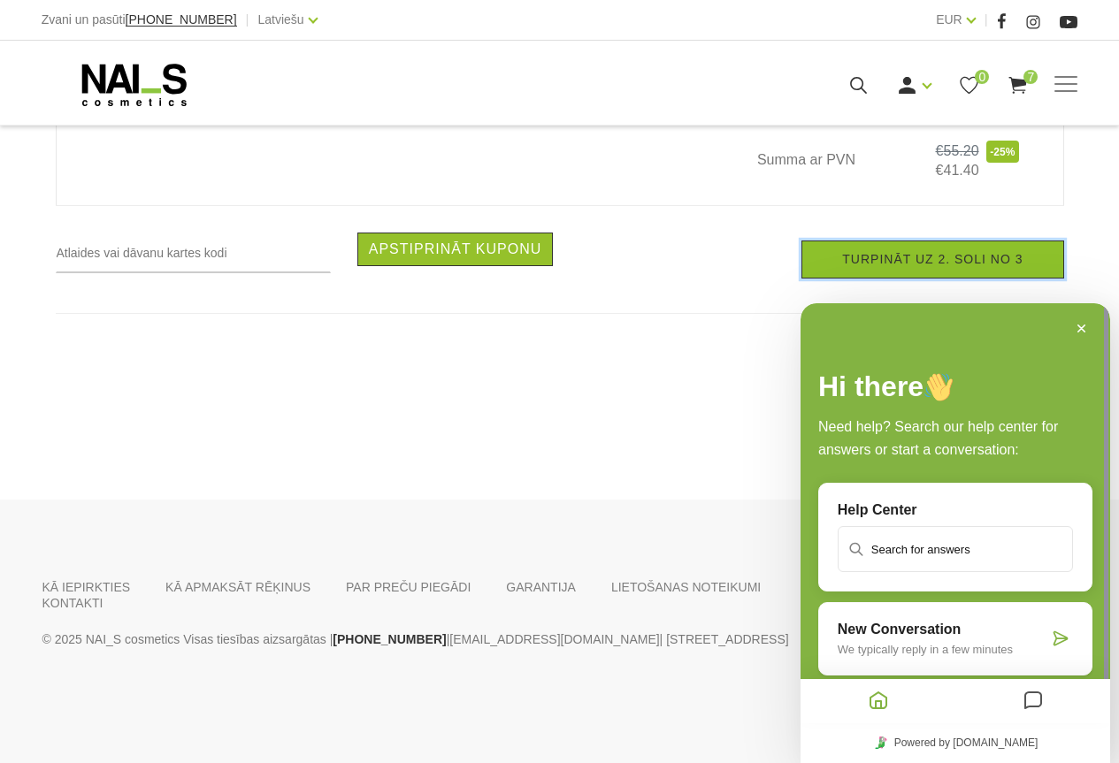
click at [977, 279] on link "Turpināt uz 2. soli no 3" at bounding box center [932, 260] width 262 height 38
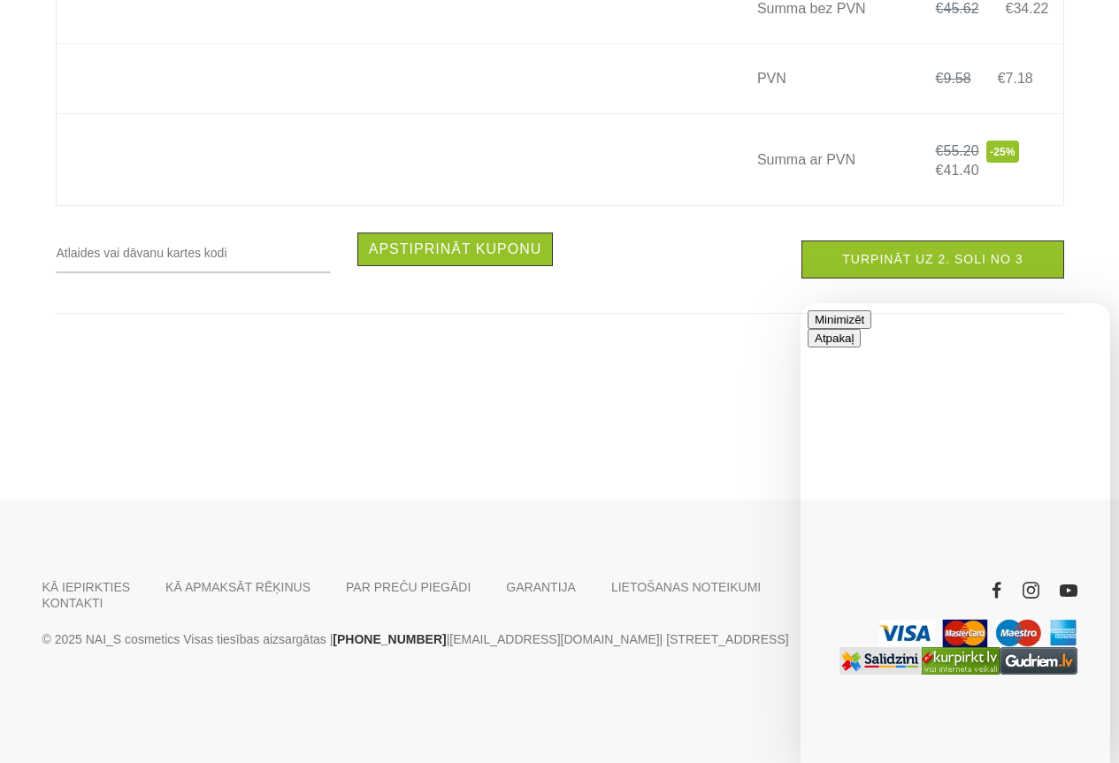
type input "Kur ie palicis lipīgā slāņa noņēmējs ?"
drag, startPoint x: 1008, startPoint y: 408, endPoint x: 860, endPoint y: 386, distance: 150.2
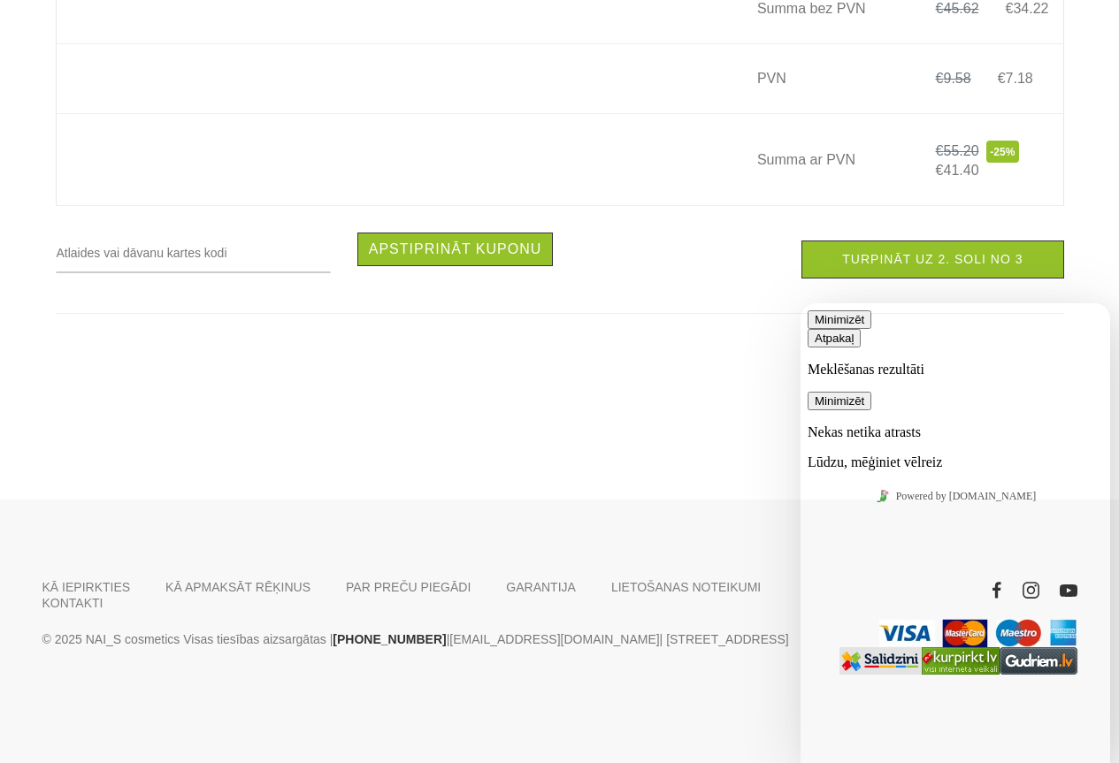
click at [860, 424] on div "Nekas netika atrasts Lūdzu, mēģiniet vēlreiz" at bounding box center [954, 447] width 295 height 46
click at [861, 448] on div "Nekas netika atrasts Lūdzu, mēģiniet vēlreiz" at bounding box center [954, 447] width 295 height 46
click at [852, 424] on div "Nekas netika atrasts Lūdzu, mēģiniet vēlreiz" at bounding box center [954, 447] width 295 height 46
click at [860, 424] on div "Nekas netika atrasts Lūdzu, mēģiniet vēlreiz" at bounding box center [954, 447] width 295 height 46
click at [1020, 424] on div "Nekas netika atrasts Lūdzu, mēģiniet vēlreiz" at bounding box center [954, 447] width 295 height 46
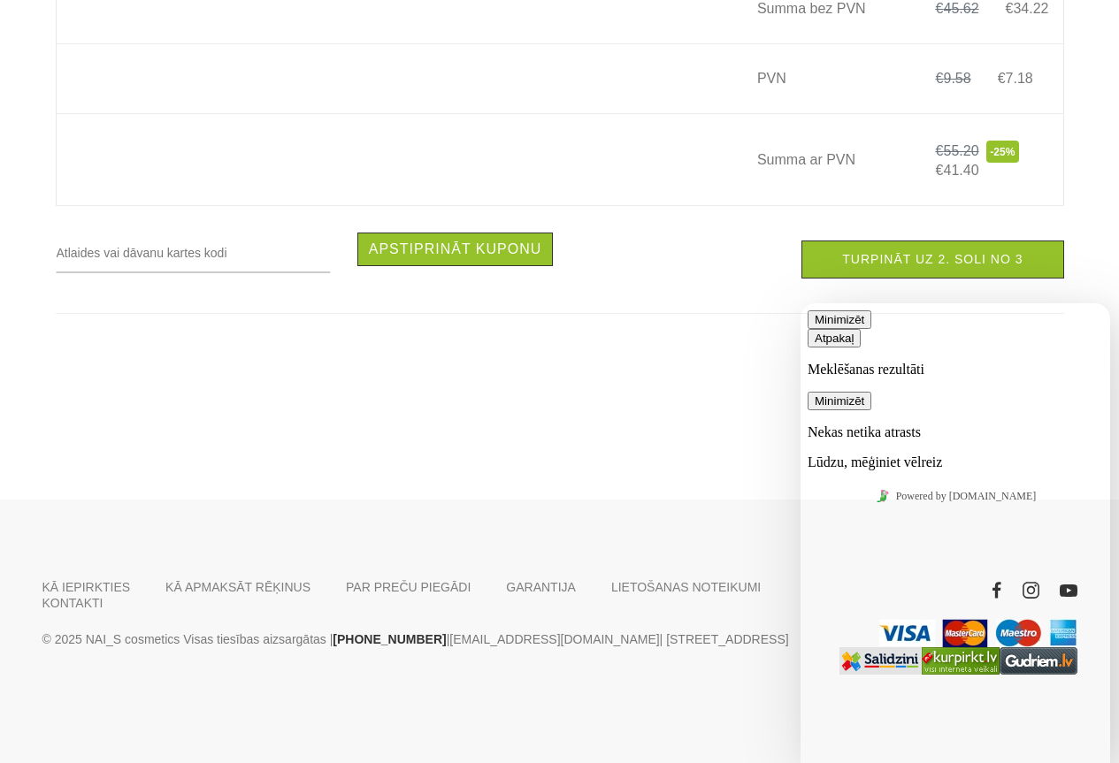
click at [975, 455] on p "Lūdzu, mēģiniet vēlreiz" at bounding box center [954, 463] width 295 height 16
drag, startPoint x: 1034, startPoint y: 730, endPoint x: 1001, endPoint y: 760, distance: 43.8
click at [1016, 508] on div "Powered by tawk.to" at bounding box center [954, 497] width 295 height 24
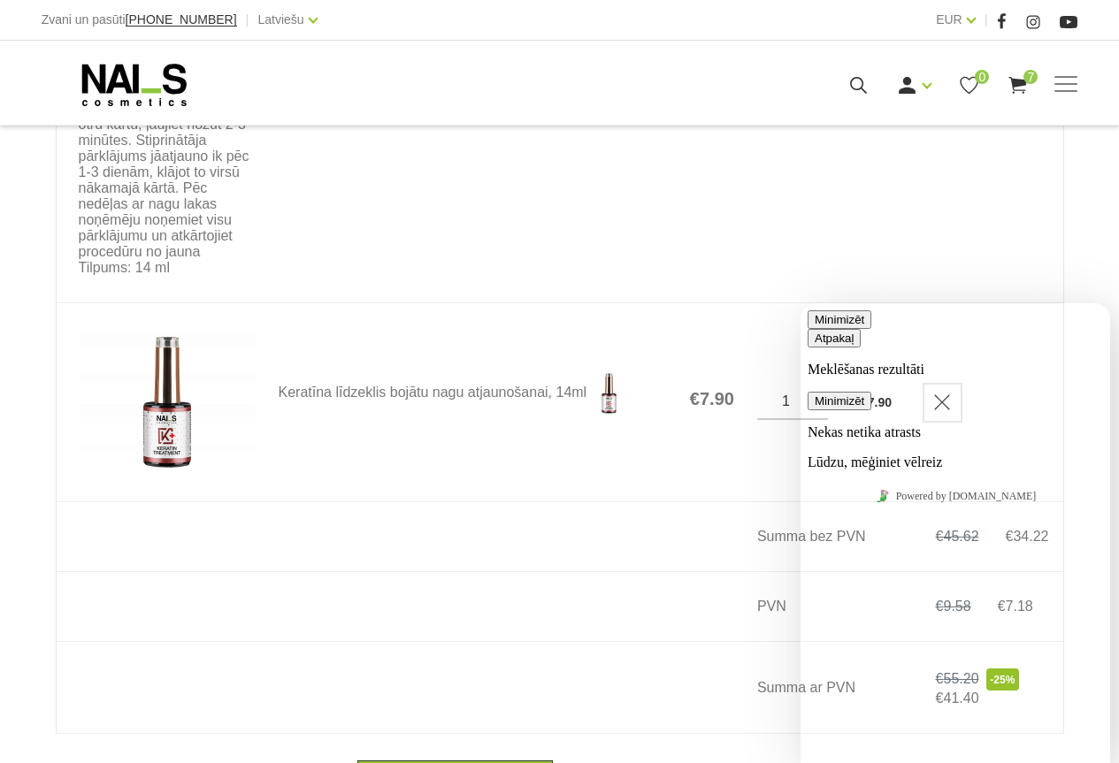
scroll to position [1720, 0]
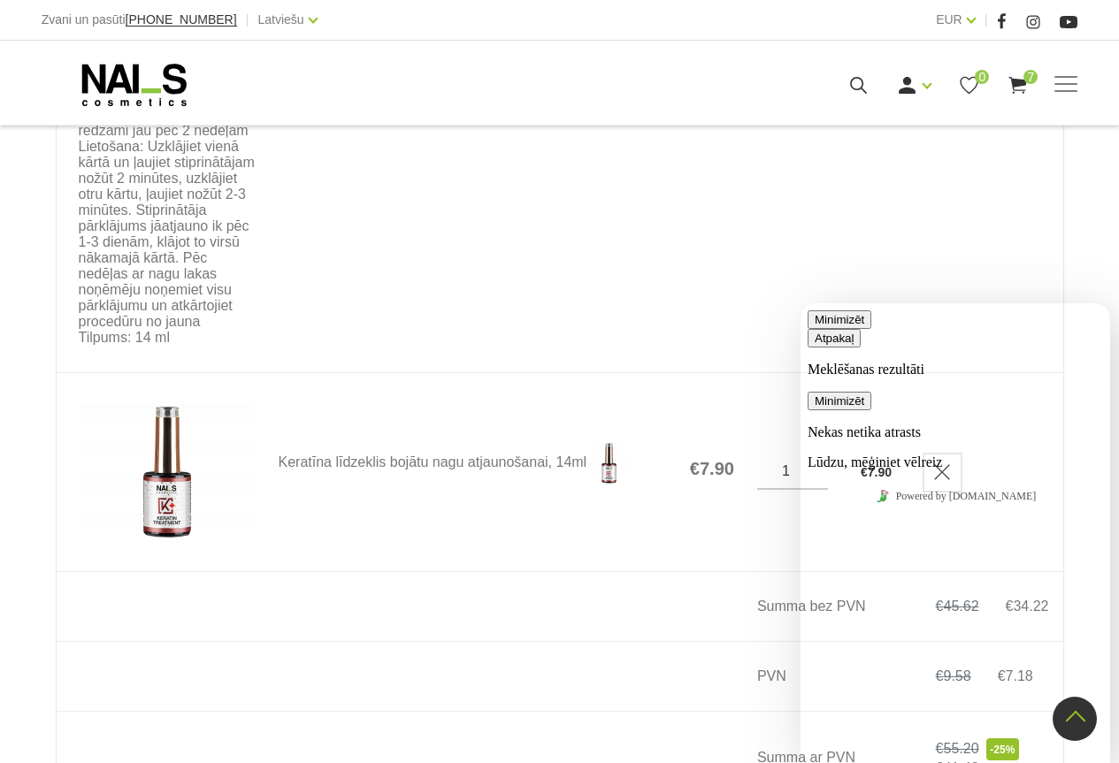
click at [871, 392] on button "Minimizēt" at bounding box center [839, 401] width 64 height 19
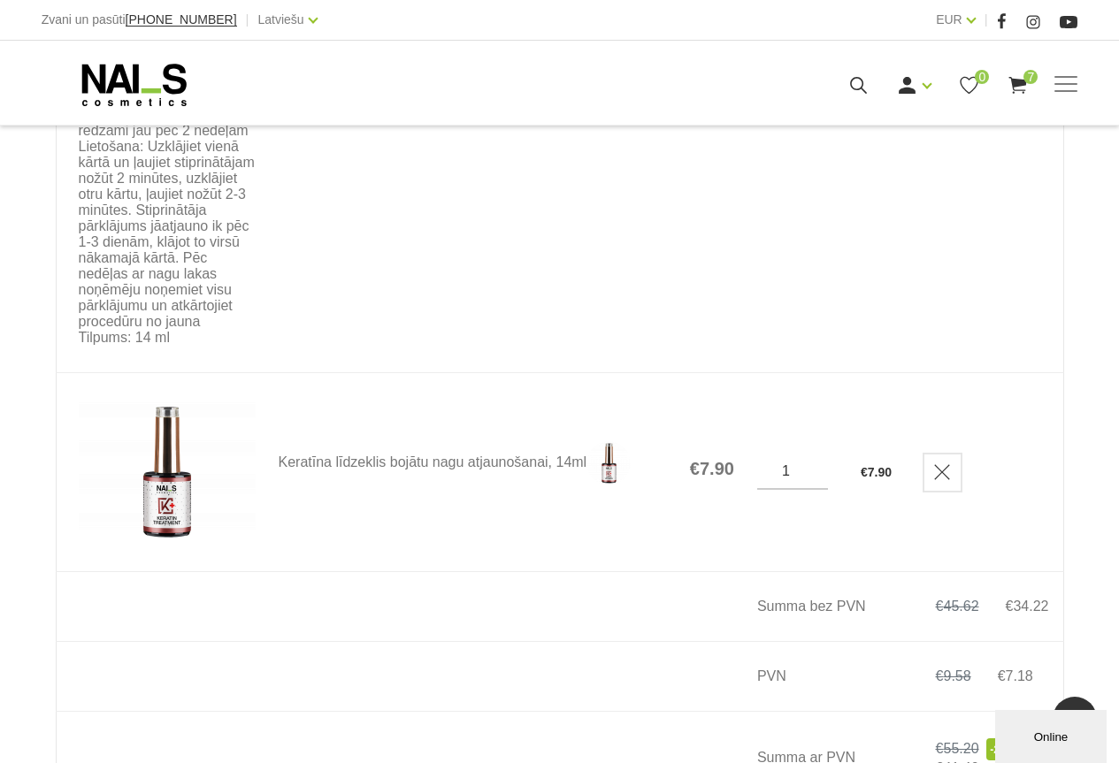
click at [1030, 736] on div "Online" at bounding box center [1050, 736] width 85 height 13
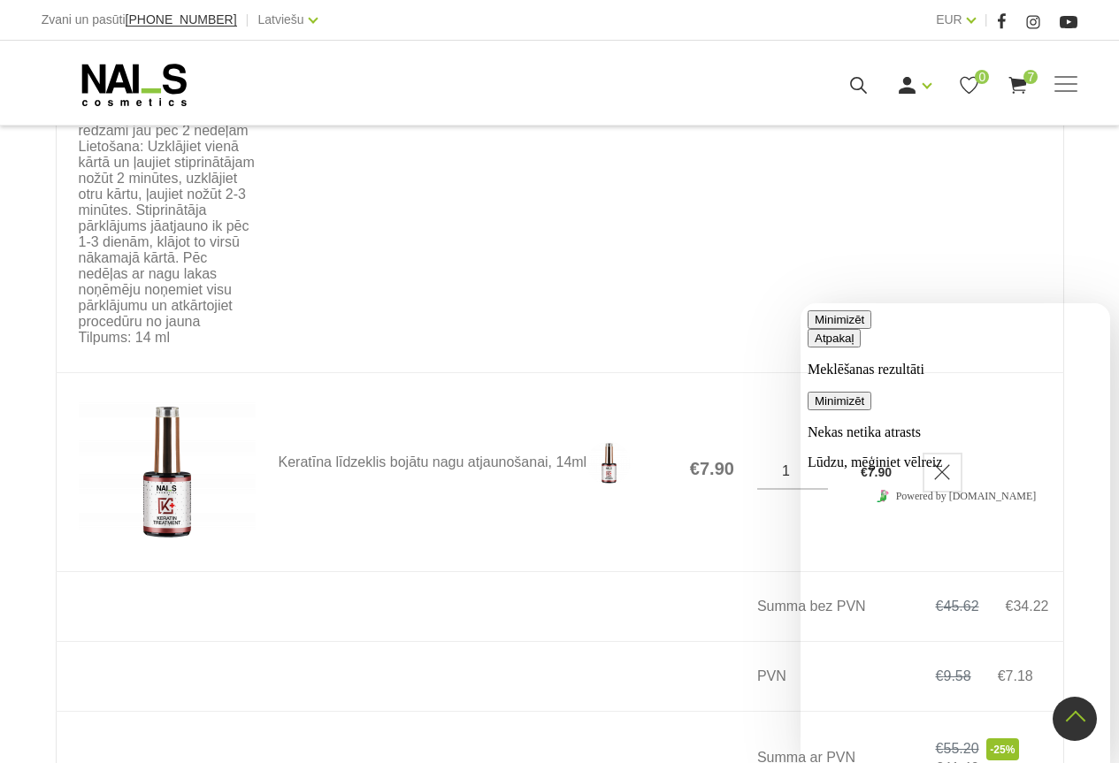
click at [865, 424] on div "Nekas netika atrasts Lūdzu, mēģiniet vēlreiz" at bounding box center [954, 447] width 295 height 46
drag, startPoint x: 910, startPoint y: 398, endPoint x: 916, endPoint y: 406, distance: 10.1
click at [910, 424] on p "Nekas netika atrasts" at bounding box center [954, 432] width 295 height 16
drag, startPoint x: 1020, startPoint y: 443, endPoint x: 981, endPoint y: 477, distance: 52.1
click at [1016, 450] on div "Nekas netika atrasts Lūdzu, mēģiniet vēlreiz" at bounding box center [954, 447] width 295 height 46
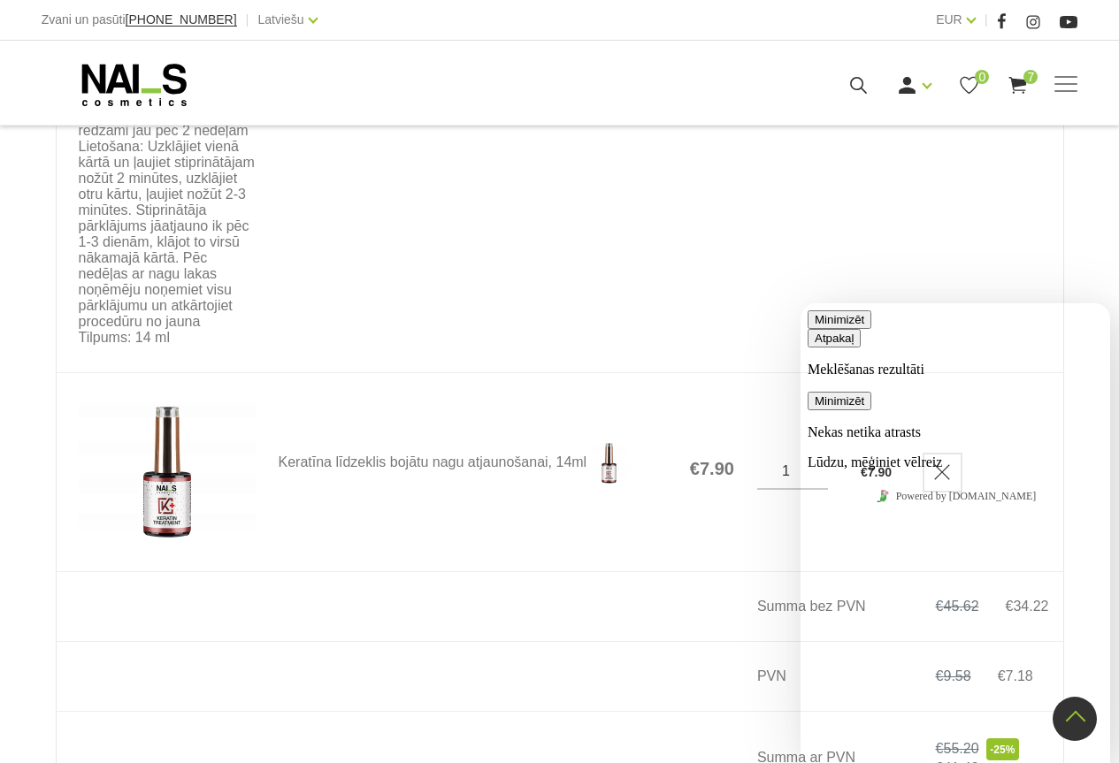
drag, startPoint x: 980, startPoint y: 477, endPoint x: 909, endPoint y: 512, distance: 79.1
click at [955, 470] on div "Nekas netika atrasts Lūdzu, mēģiniet vēlreiz" at bounding box center [954, 447] width 295 height 46
click at [907, 470] on div "Nekas netika atrasts Lūdzu, mēģiniet vēlreiz" at bounding box center [954, 447] width 295 height 46
drag, startPoint x: 1012, startPoint y: 413, endPoint x: 852, endPoint y: 394, distance: 160.3
click at [858, 424] on div "Nekas netika atrasts Lūdzu, mēģiniet vēlreiz" at bounding box center [954, 447] width 295 height 46
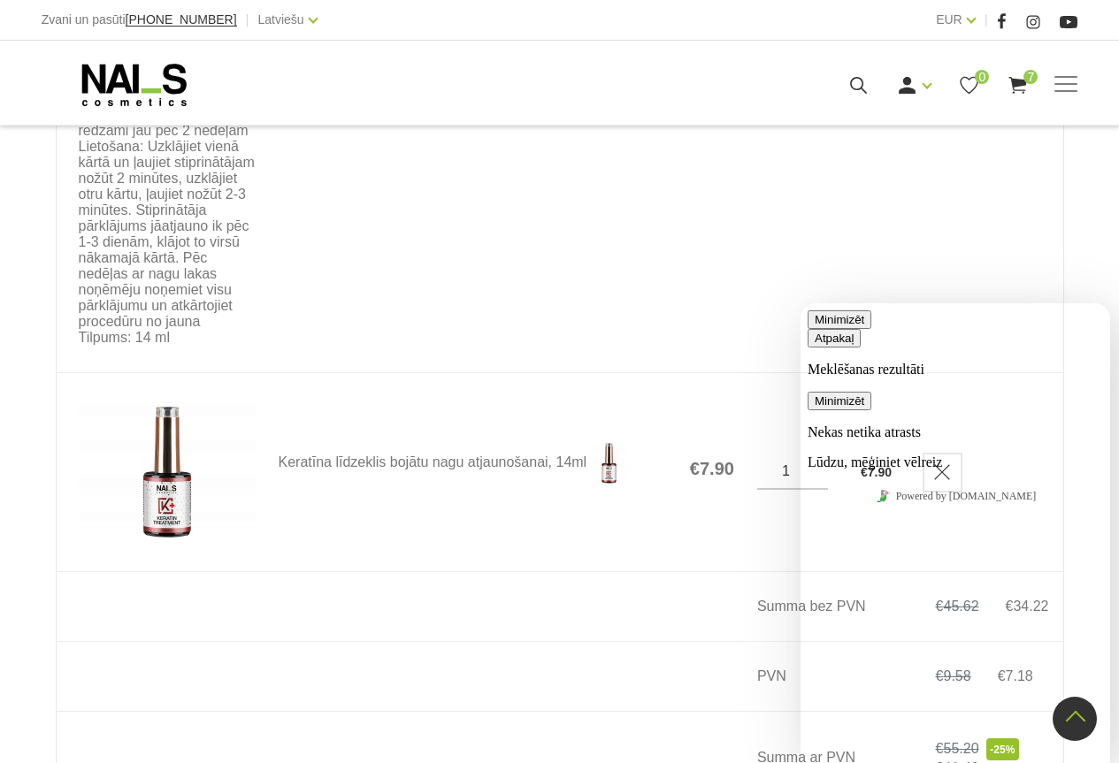
click at [905, 470] on div "Nekas netika atrasts Lūdzu, mēģiniet vēlreiz" at bounding box center [954, 447] width 295 height 46
click at [814, 337] on icon "button" at bounding box center [814, 338] width 0 height 13
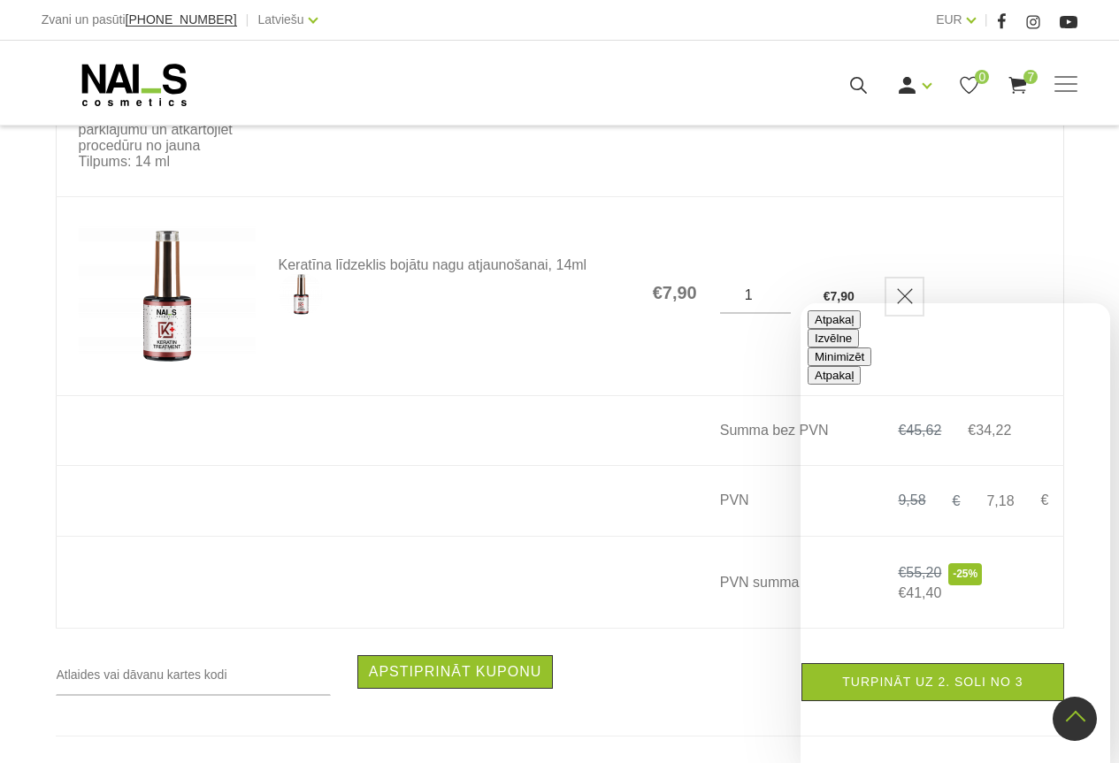
scroll to position [1897, 0]
click at [800, 303] on textarea at bounding box center [800, 303] width 0 height 0
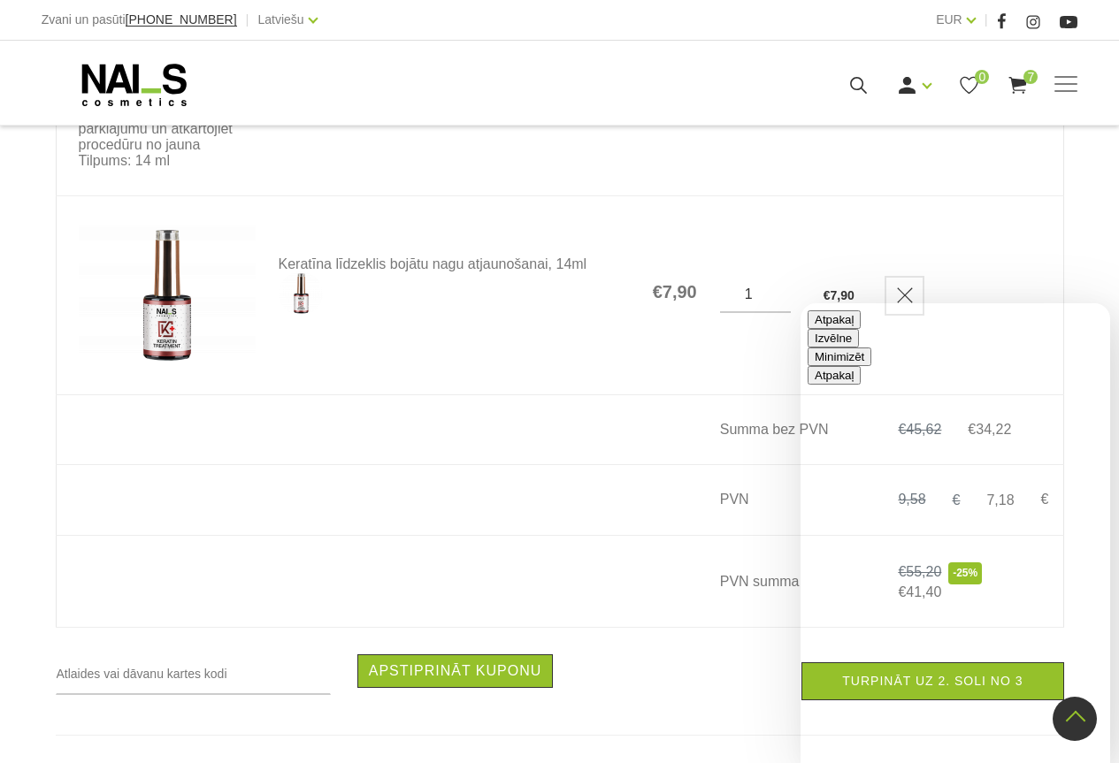
scroll to position [0, 0]
type textarea "Sakiet lūdzu , kur ir palicis lipīgā slāņa noņēmējs ?"
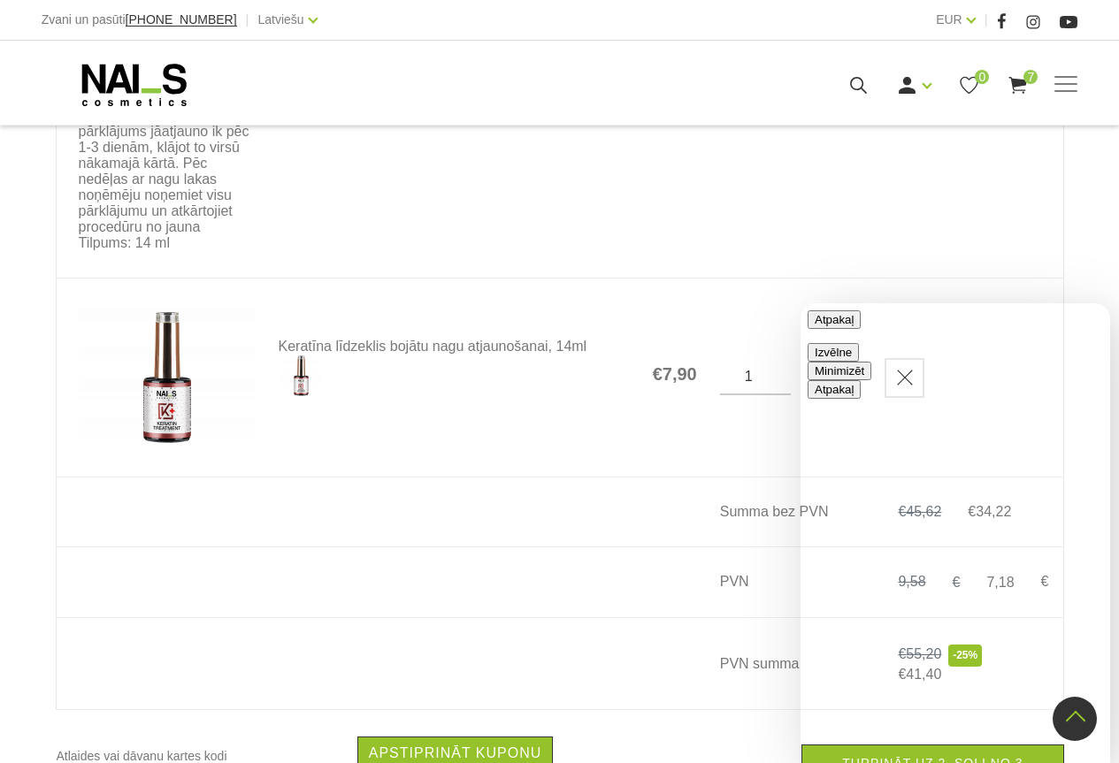
scroll to position [1808, 0]
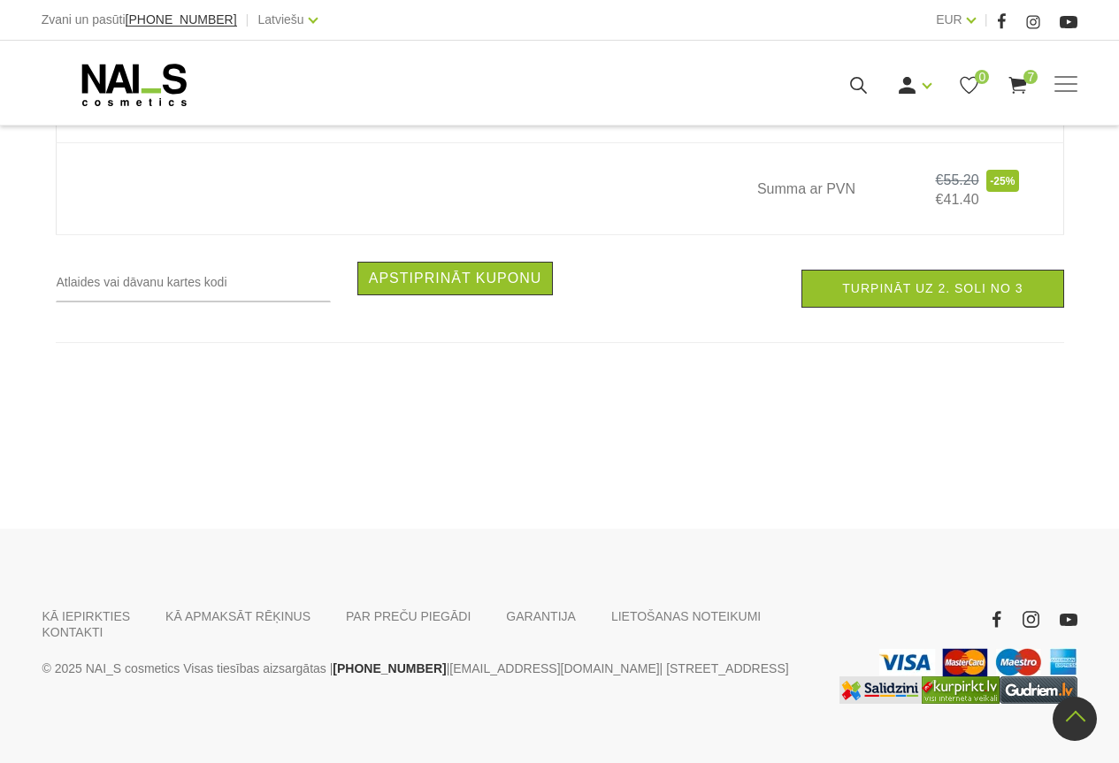
scroll to position [2299, 0]
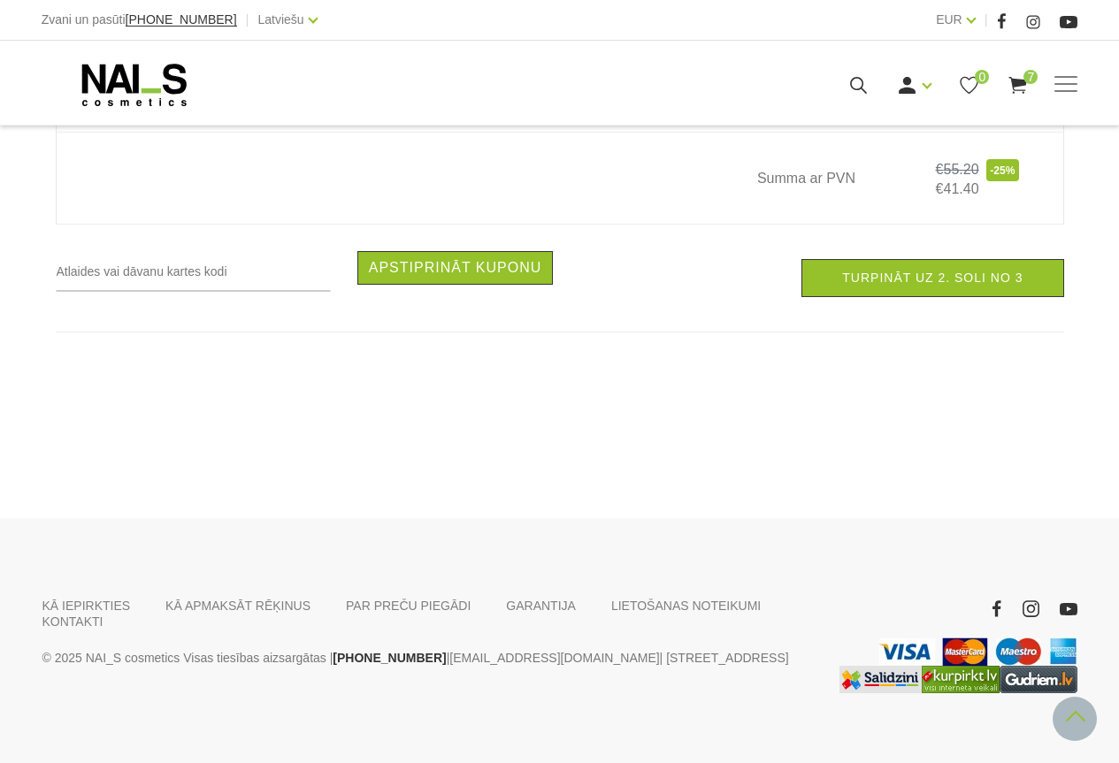
click at [1076, 714] on link at bounding box center [1074, 719] width 44 height 44
